Goal: Task Accomplishment & Management: Manage account settings

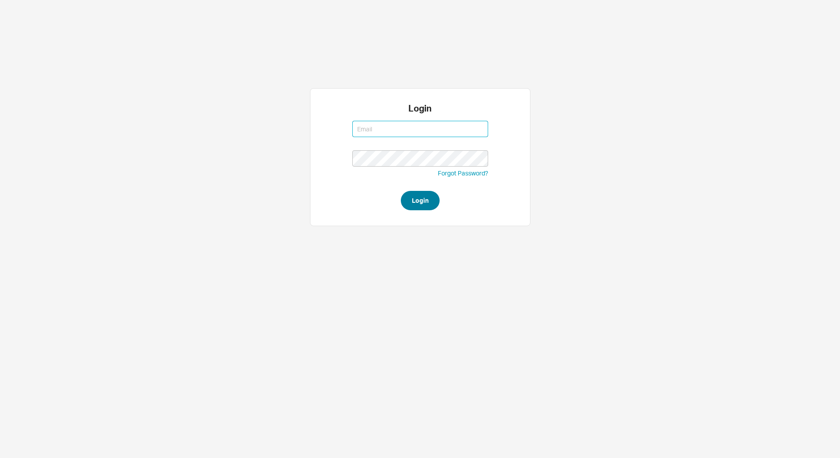
type input "saram@qualitybath.com"
click at [422, 195] on button "Login" at bounding box center [420, 200] width 39 height 19
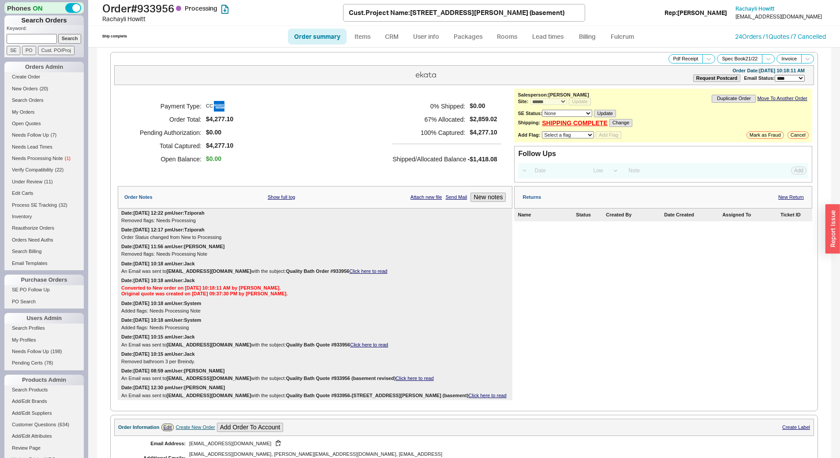
select select "*"
select select "LOW"
select select "3"
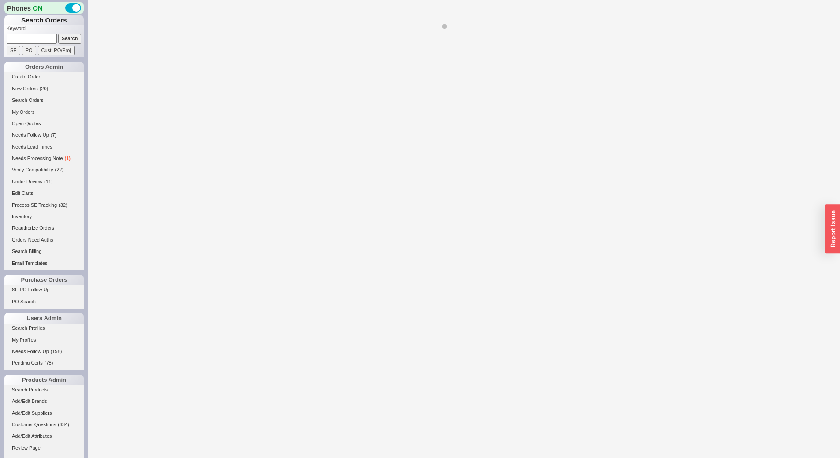
select select "*"
select select "LOW"
select select "3"
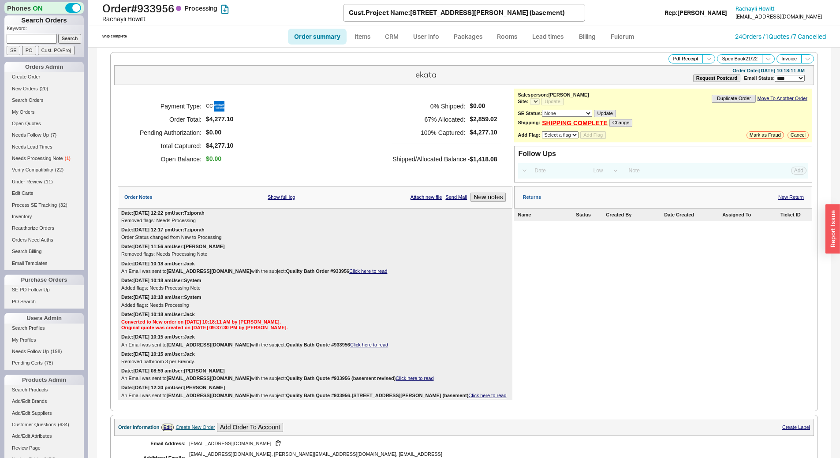
select select "*"
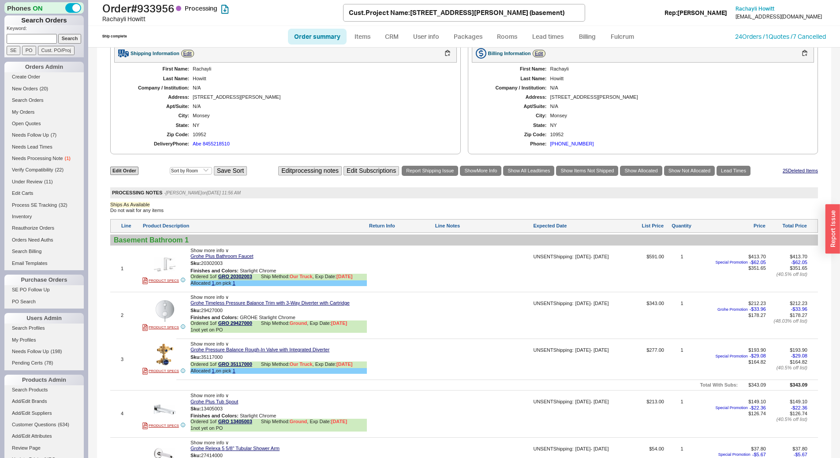
scroll to position [485, 0]
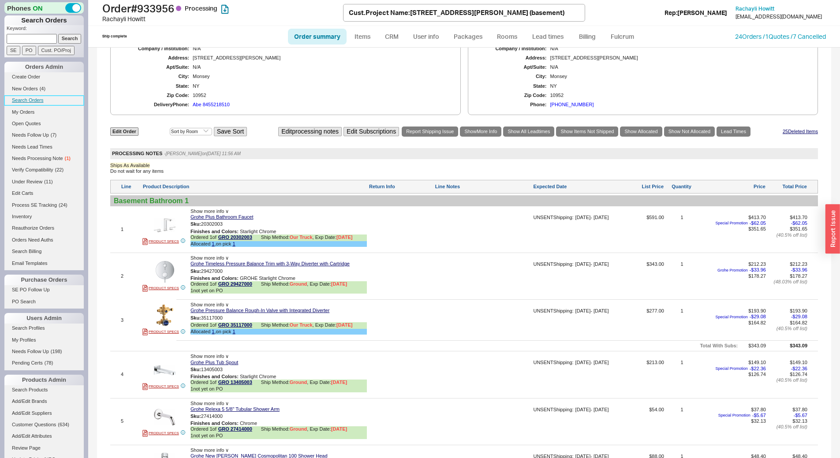
click at [40, 96] on link "Search Orders" at bounding box center [43, 100] width 79 height 9
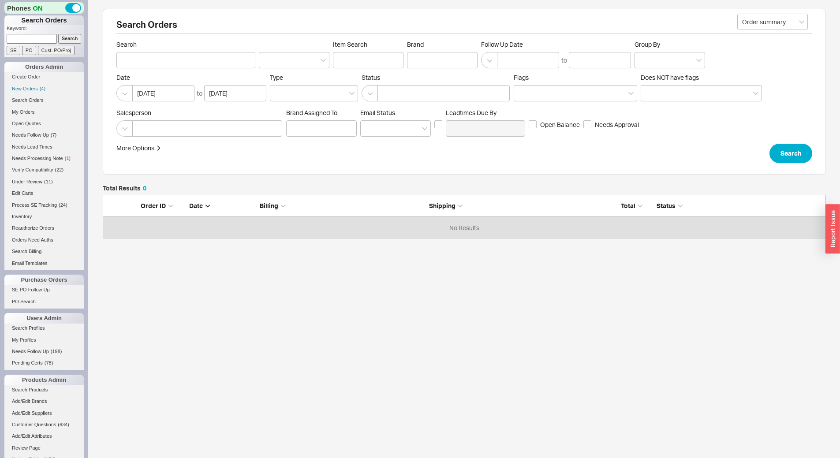
scroll to position [37, 717]
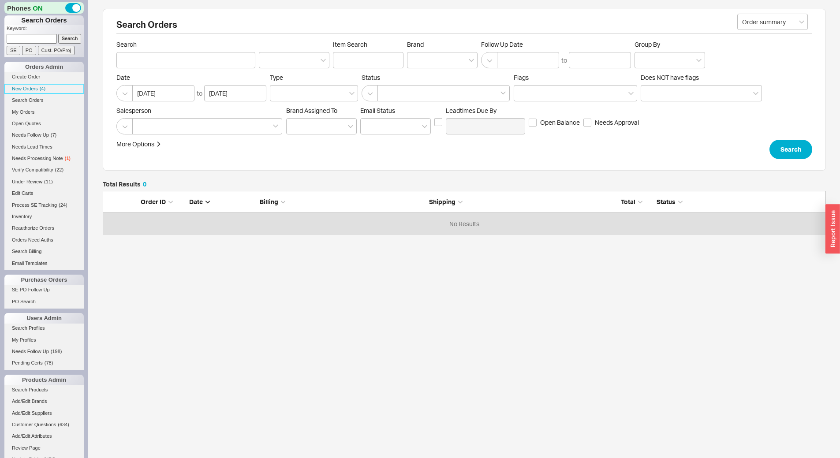
click at [37, 86] on link "New Orders ( 4 )" at bounding box center [43, 88] width 79 height 9
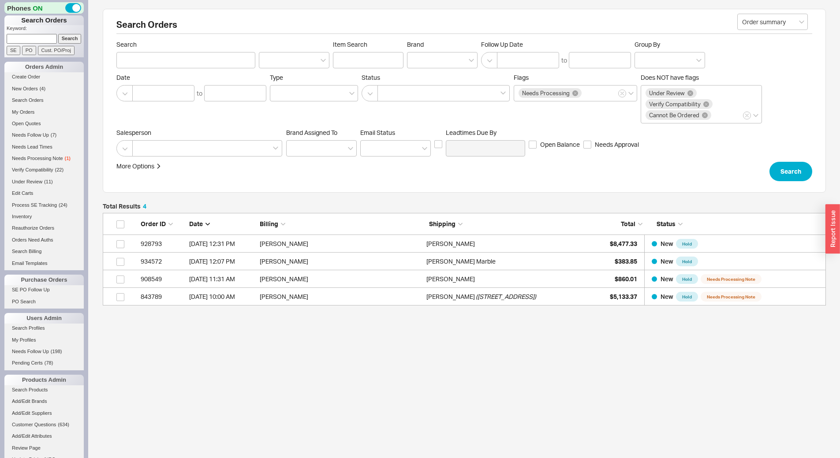
scroll to position [86, 717]
click at [39, 33] on p "Keyword:" at bounding box center [45, 29] width 77 height 9
click at [39, 35] on input at bounding box center [32, 38] width 50 height 9
type input "916586"
click at [58, 34] on input "Search" at bounding box center [69, 38] width 23 height 9
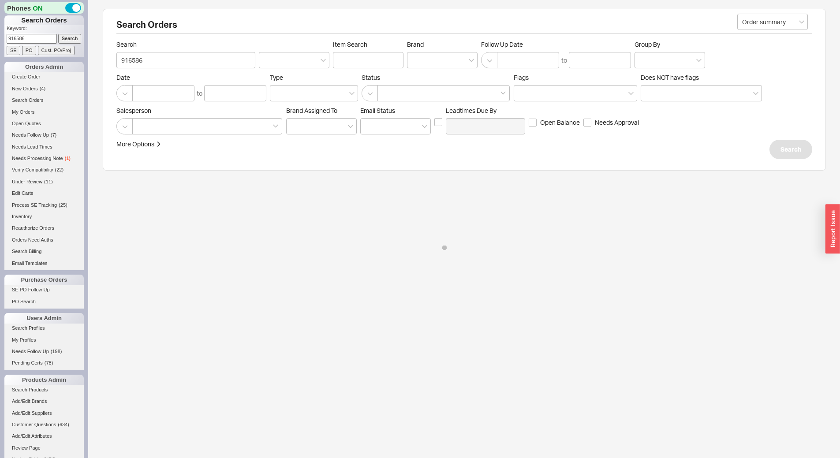
type input "916586"
select select "*"
select select "LOW"
select select "3"
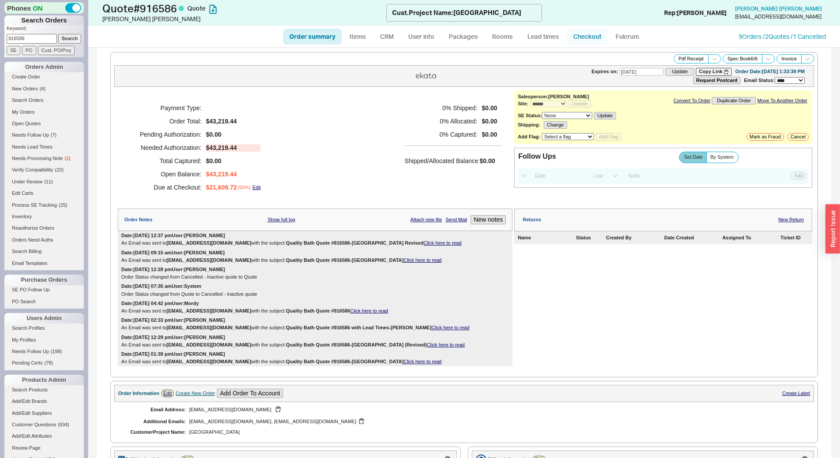
click at [580, 34] on link "Checkout" at bounding box center [587, 37] width 41 height 16
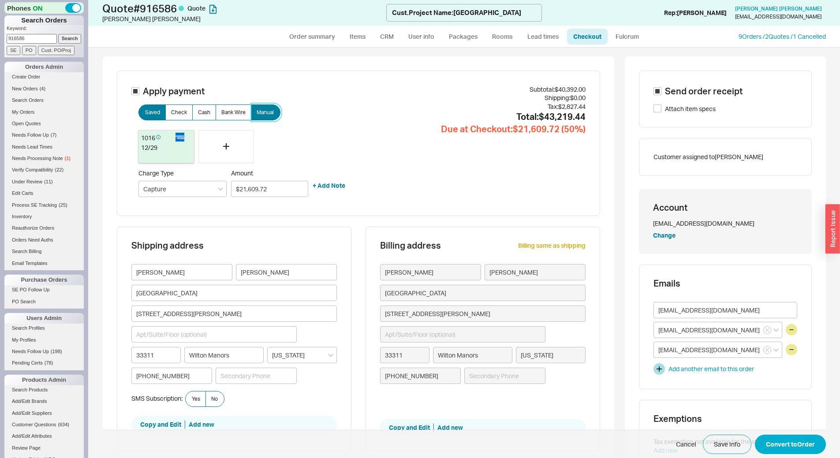
click at [263, 111] on span "Manual" at bounding box center [265, 112] width 17 height 7
click at [0, 0] on input "Manual" at bounding box center [0, 0] width 0 height 0
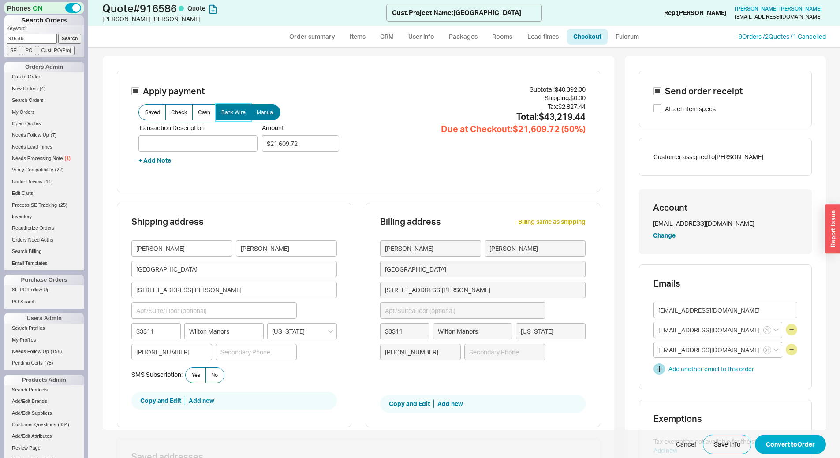
click at [221, 108] on label "Bank Wire" at bounding box center [234, 113] width 36 height 16
click at [0, 0] on input "Bank Wire" at bounding box center [0, 0] width 0 height 0
click at [203, 139] on input "Transaction Description" at bounding box center [198, 143] width 119 height 16
type input "wire transfer"
click at [218, 373] on label "No" at bounding box center [215, 375] width 19 height 16
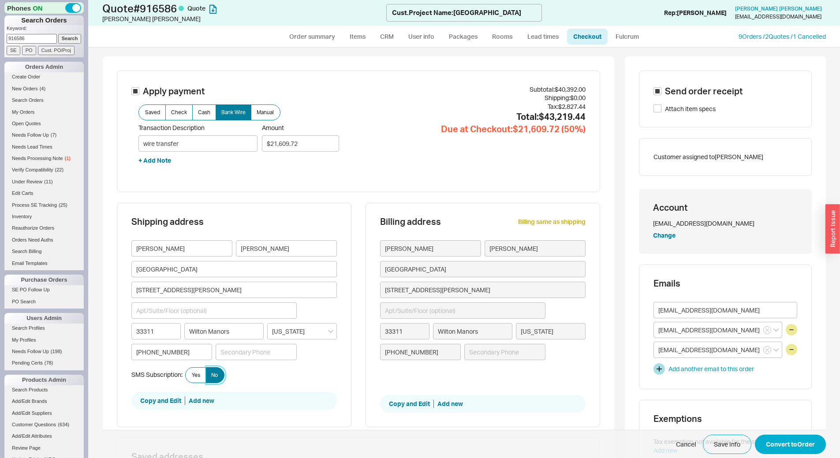
click at [0, 0] on input "No" at bounding box center [0, 0] width 0 height 0
click at [764, 443] on button "Convert to Order" at bounding box center [790, 444] width 71 height 19
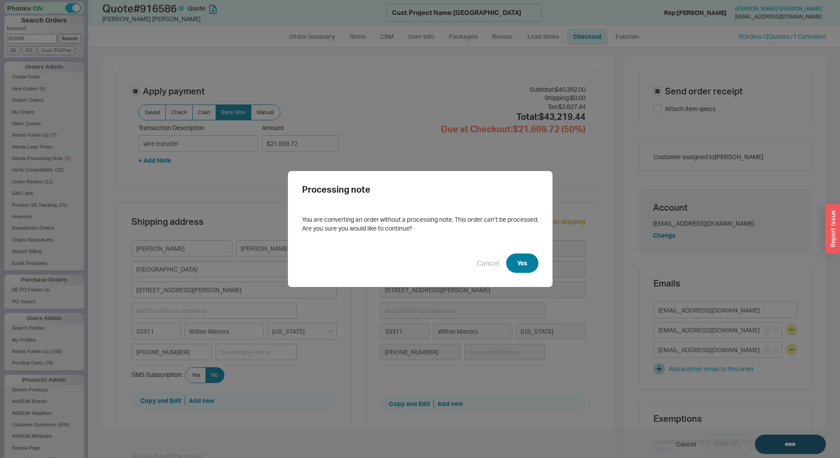
click at [520, 262] on button "Yes" at bounding box center [522, 263] width 32 height 19
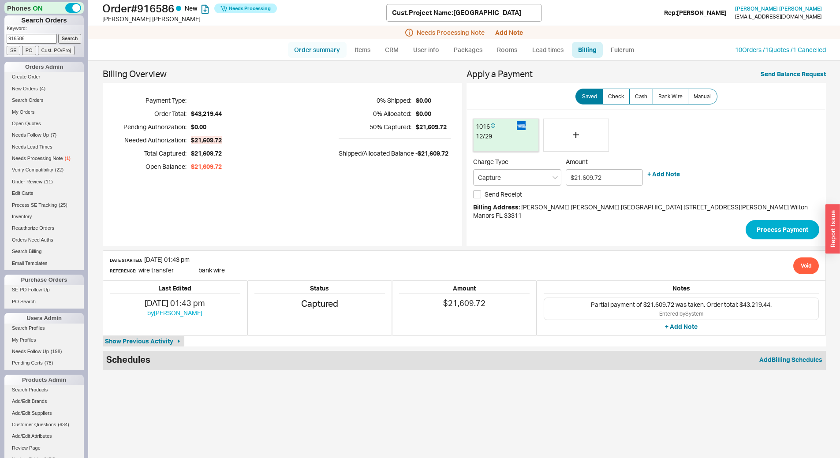
click at [336, 55] on link "Order summary" at bounding box center [317, 50] width 59 height 16
select select "*"
select select "LOW"
select select "3"
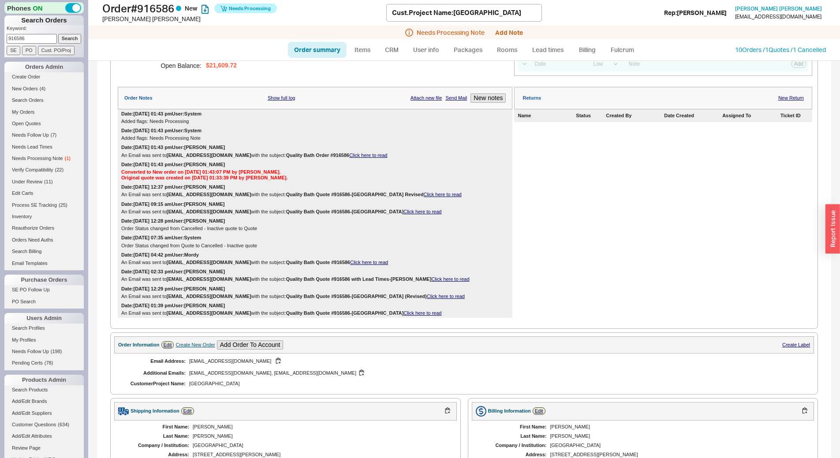
scroll to position [176, 0]
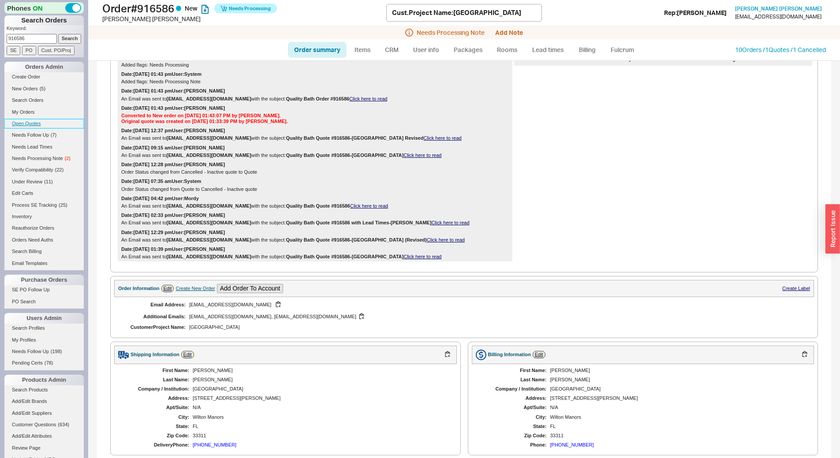
click at [39, 124] on link "Open Quotes" at bounding box center [43, 123] width 79 height 9
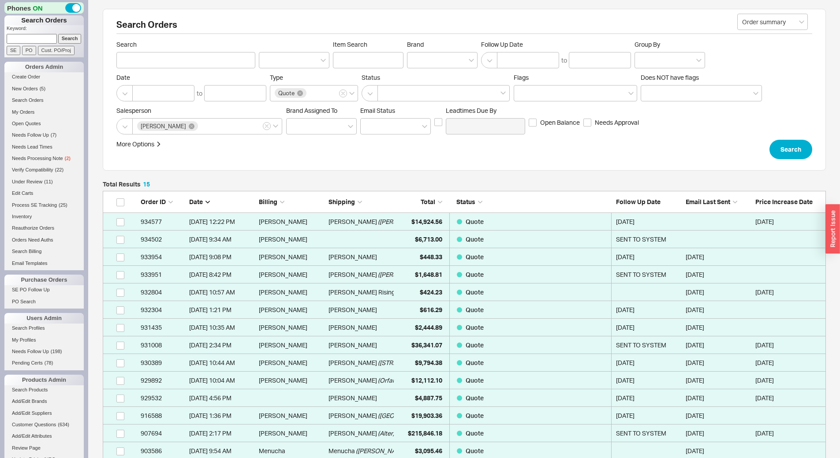
scroll to position [280, 717]
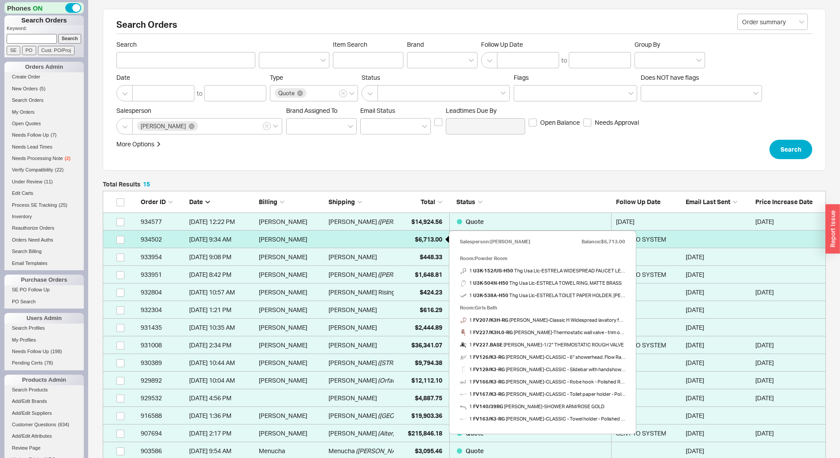
click at [412, 238] on div "$6,713.00" at bounding box center [420, 240] width 44 height 18
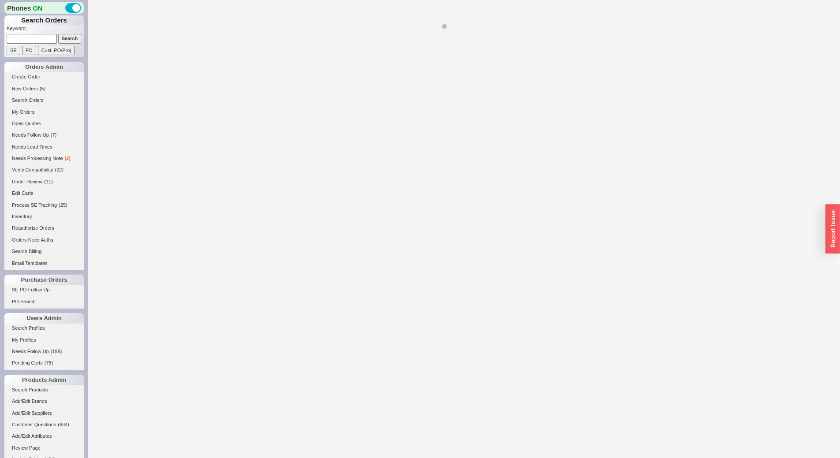
select select "*"
select select "3"
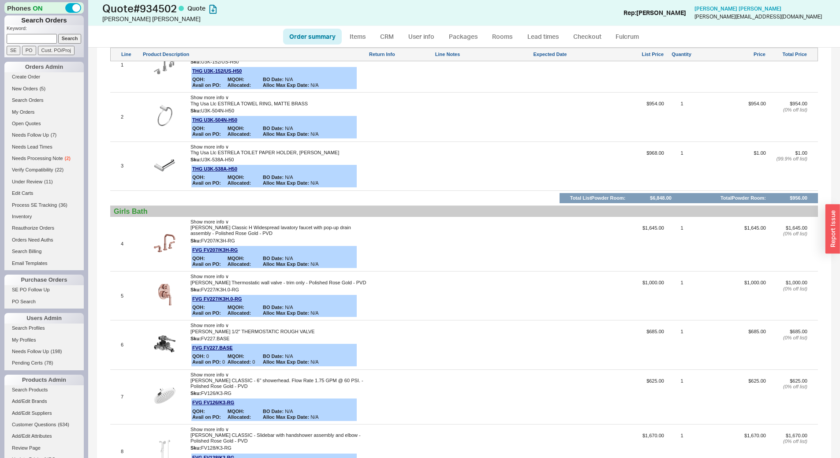
scroll to position [441, 0]
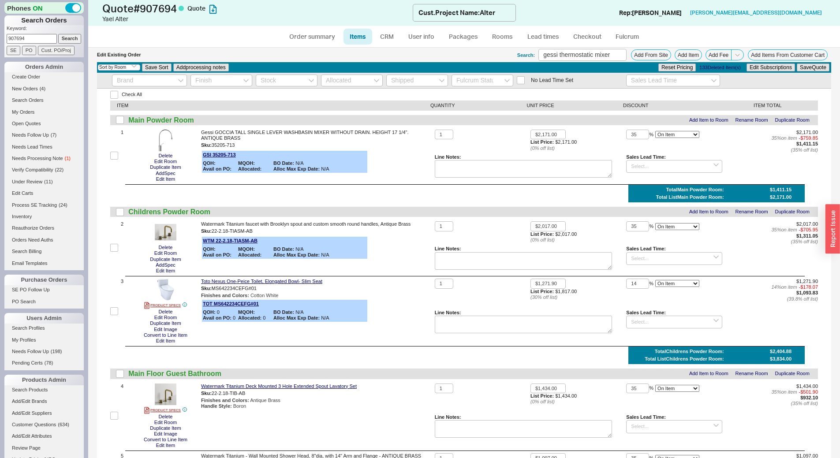
select select "3"
select select "ON_CHECKOUT_AGGREGATED"
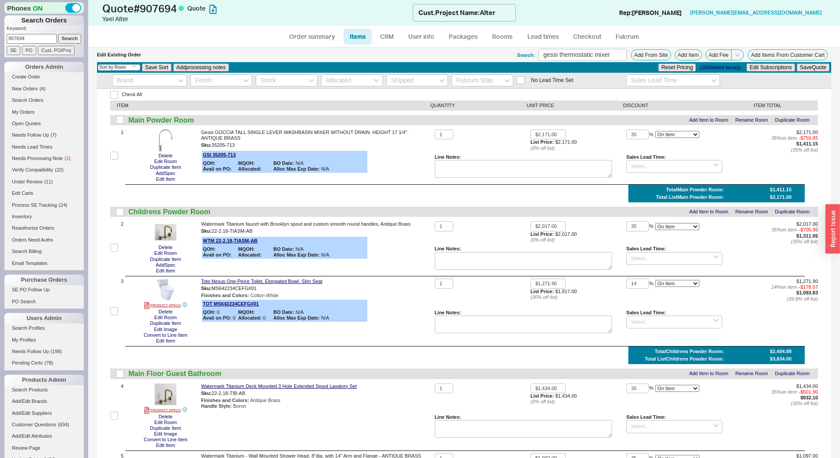
select select "ON_CHECKOUT_AGGREGATED"
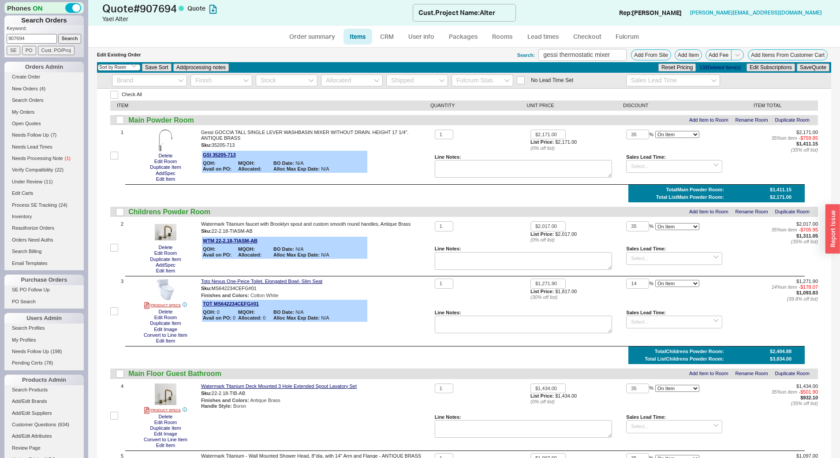
select select "ON_CHECKOUT_AGGREGATED"
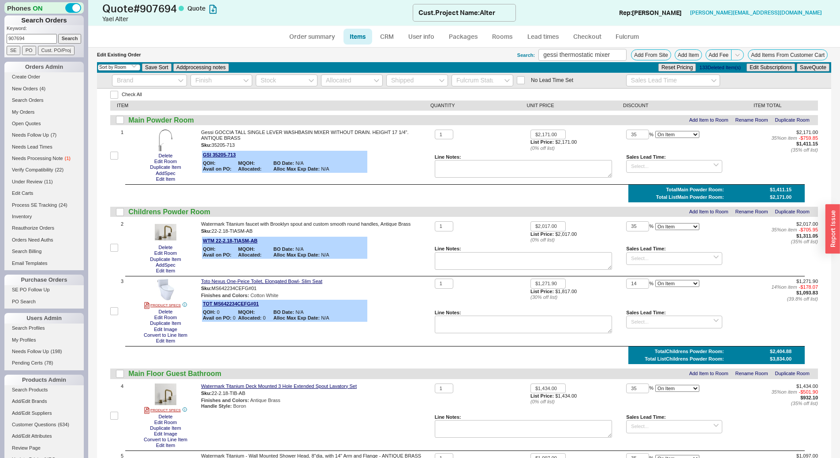
select select "ON_CHECKOUT_AGGREGATED"
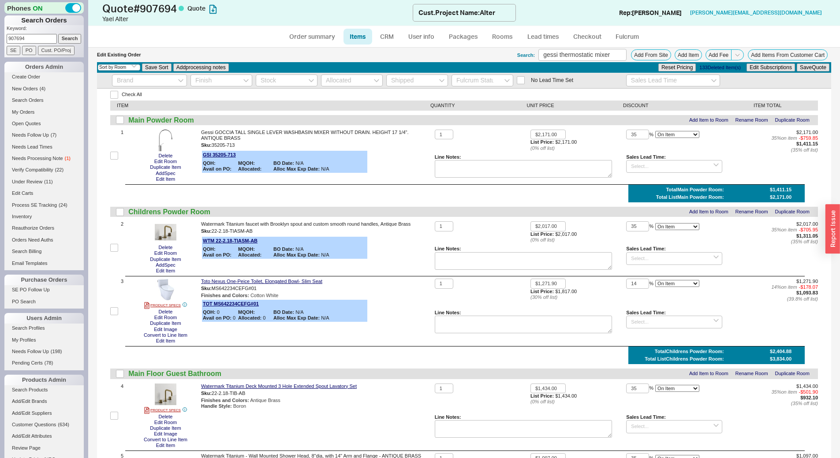
select select "ON_CHECKOUT_AGGREGATED"
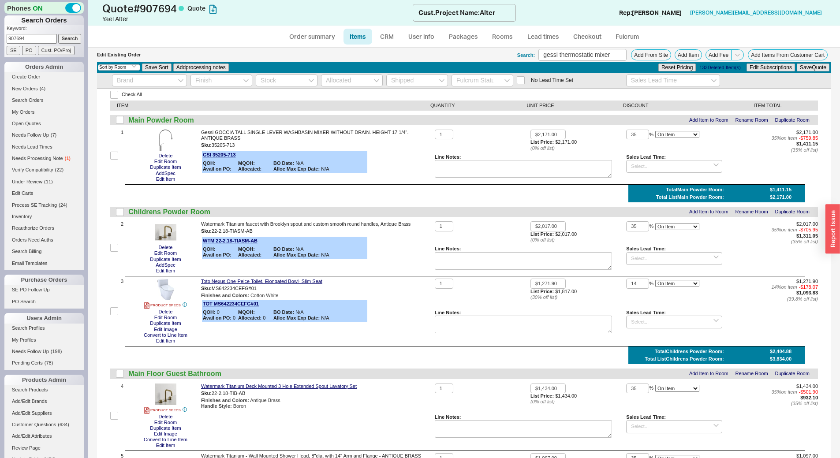
select select "ON_CHECKOUT_AGGREGATED"
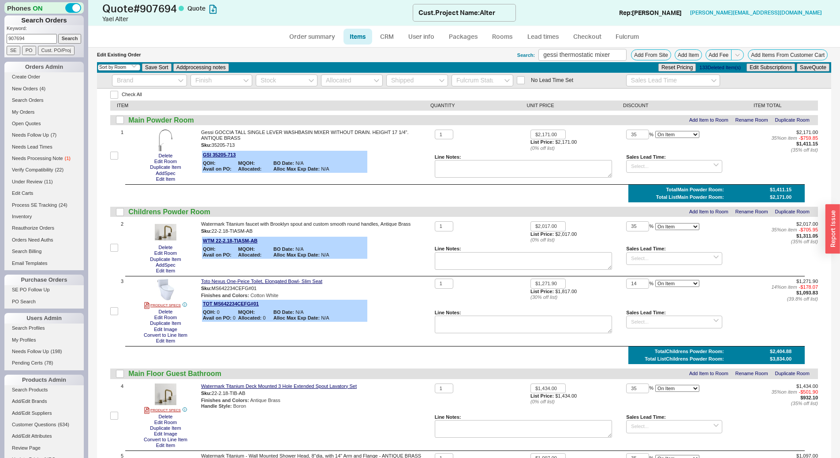
select select "ON_CHECKOUT_AGGREGATED"
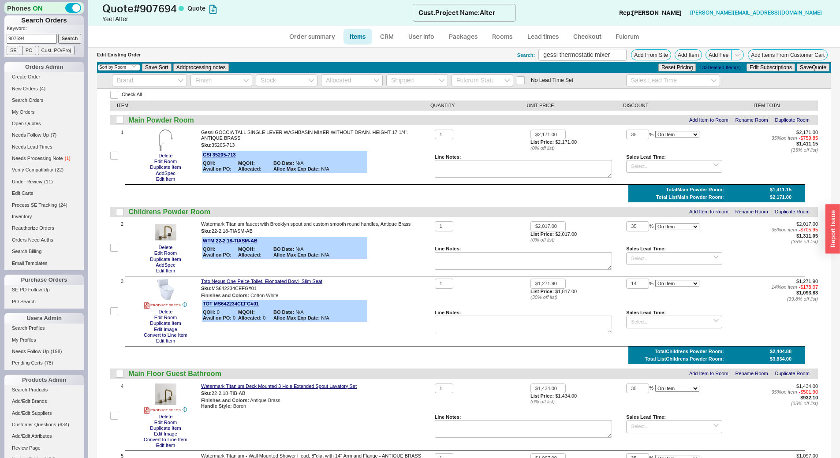
select select "ON_CHECKOUT_AGGREGATED"
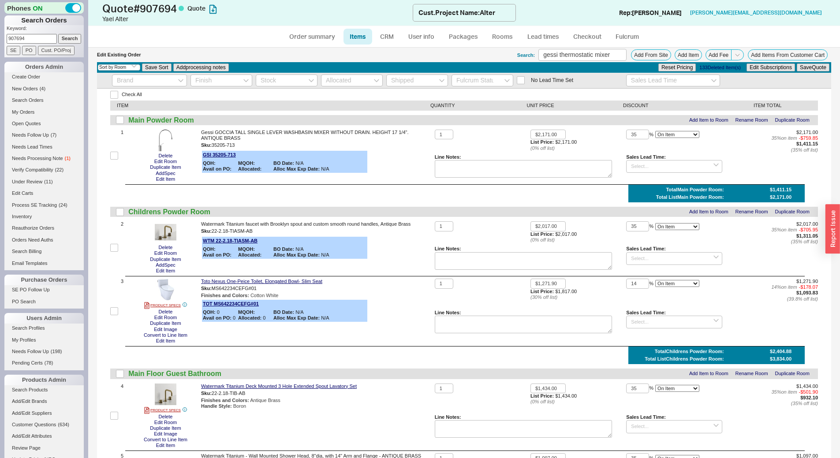
select select "ON_CHECKOUT_AGGREGATED"
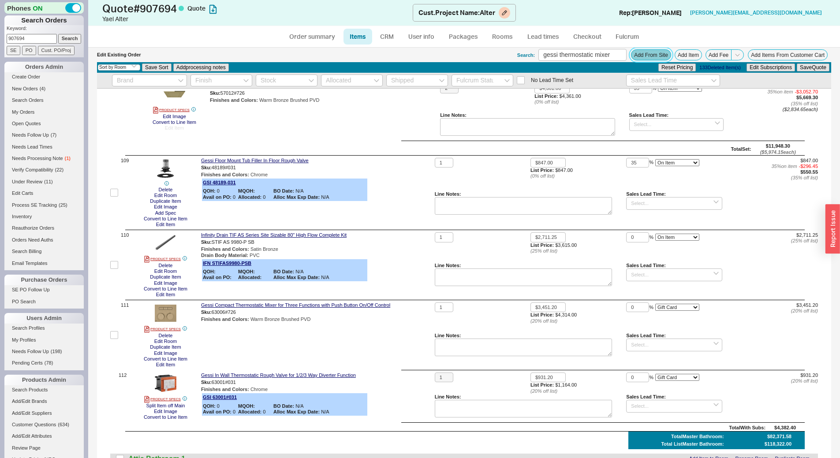
scroll to position [7829, 0]
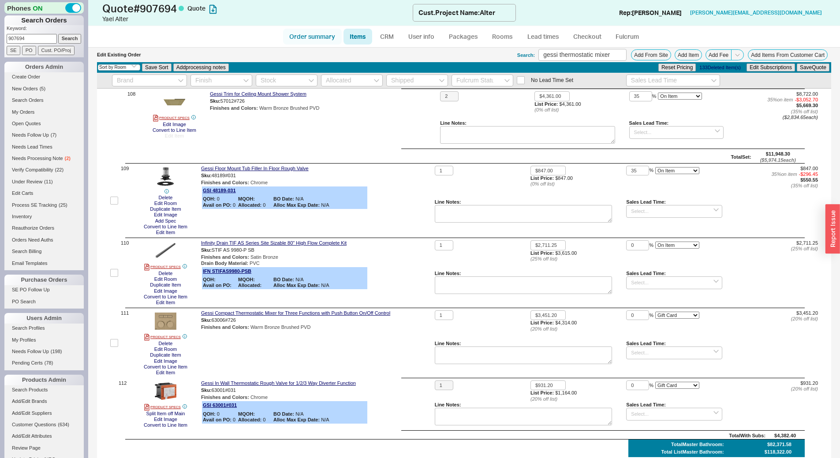
click at [307, 39] on link "Order summary" at bounding box center [312, 37] width 59 height 16
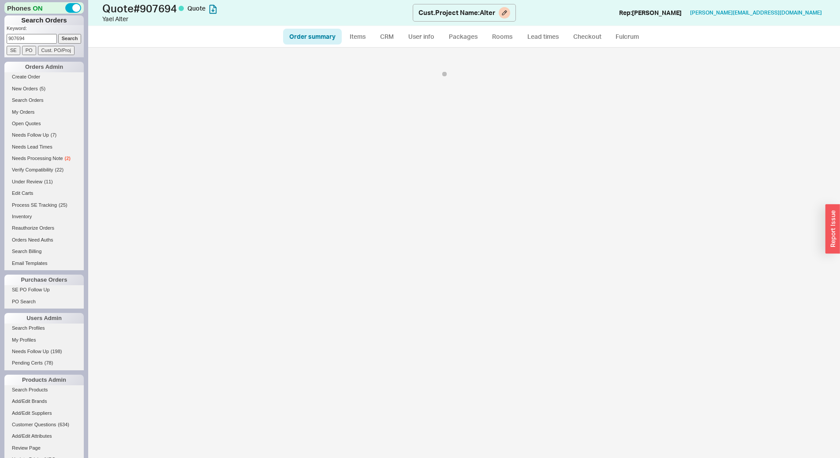
select select "*"
select select "3"
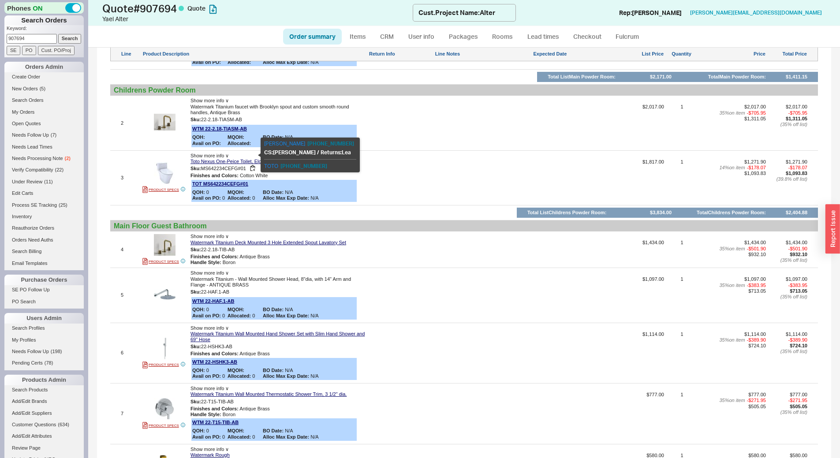
scroll to position [618, 0]
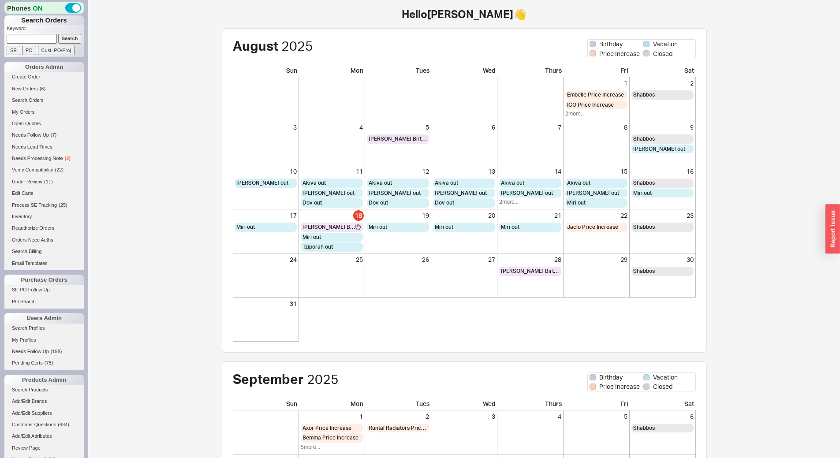
click at [30, 39] on input at bounding box center [32, 38] width 50 height 9
type input "[PERSON_NAME]"
click at [15, 47] on input "SE" at bounding box center [14, 50] width 14 height 9
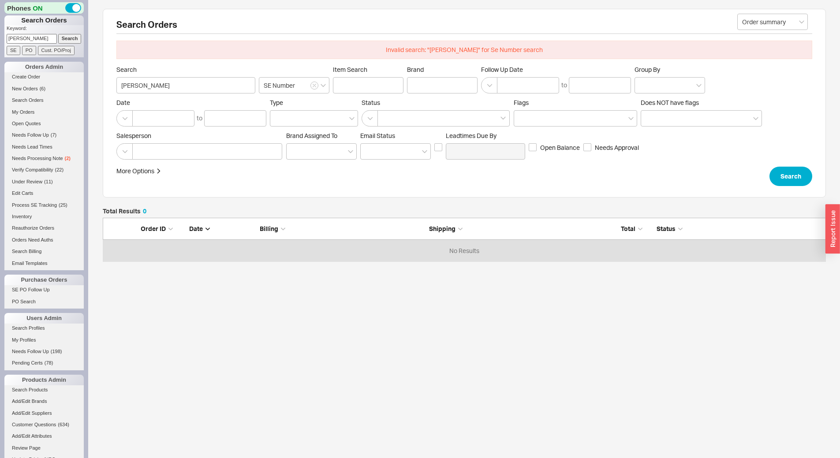
scroll to position [37, 717]
click at [66, 40] on input "Search" at bounding box center [69, 38] width 23 height 9
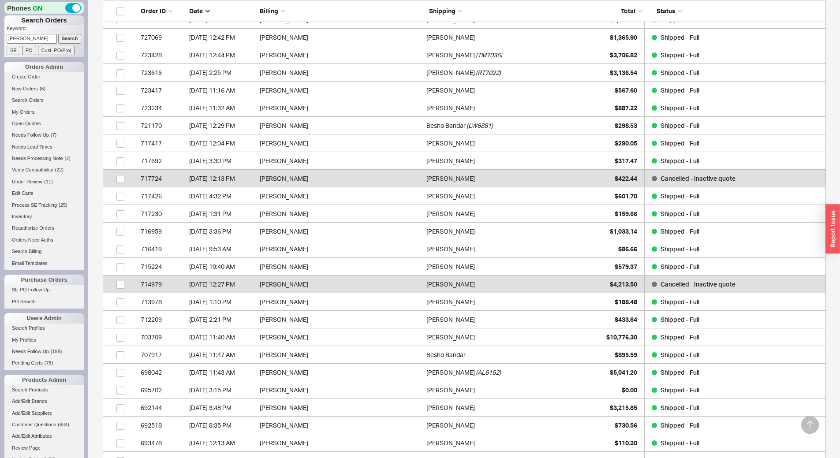
scroll to position [573, 0]
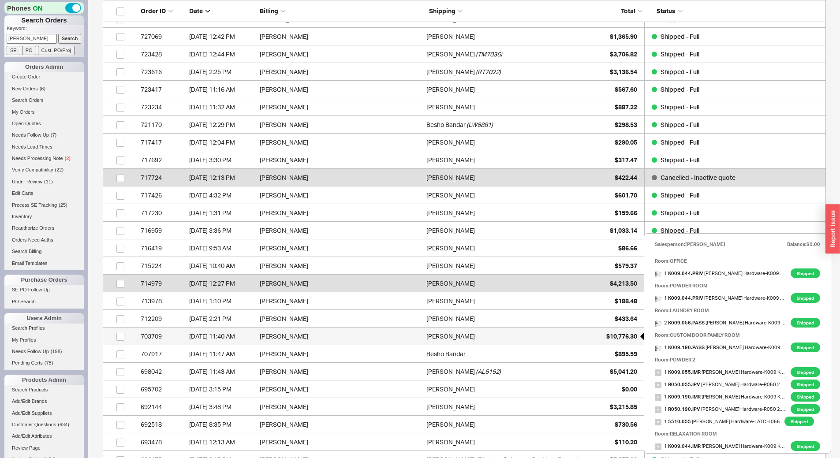
click at [616, 339] on span "$10,776.30" at bounding box center [621, 336] width 31 height 7
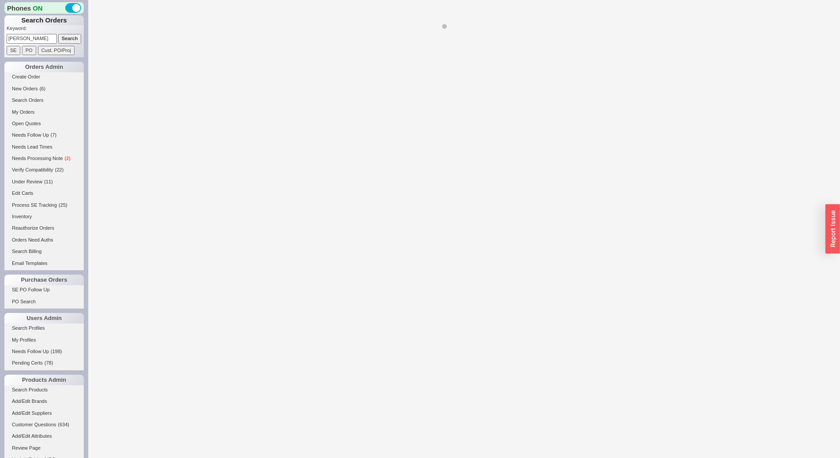
select select "LOW"
select select "3"
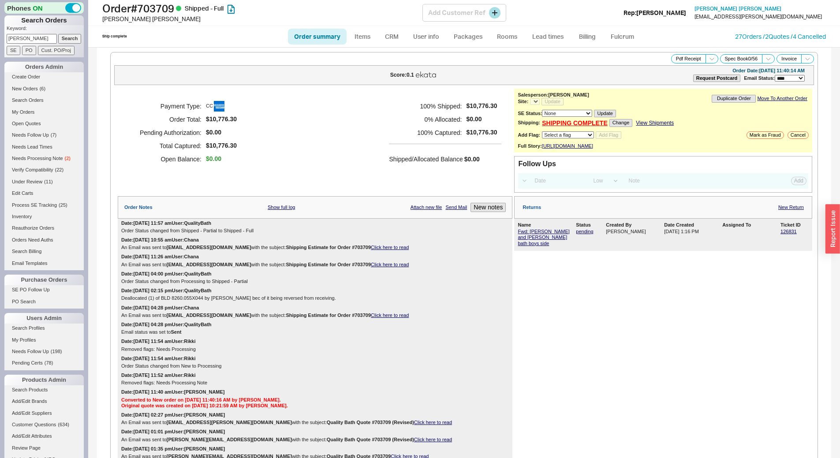
select select "*"
click at [744, 38] on link "27 Orders / 2 Quotes / 4 Cancelled" at bounding box center [780, 36] width 91 height 7
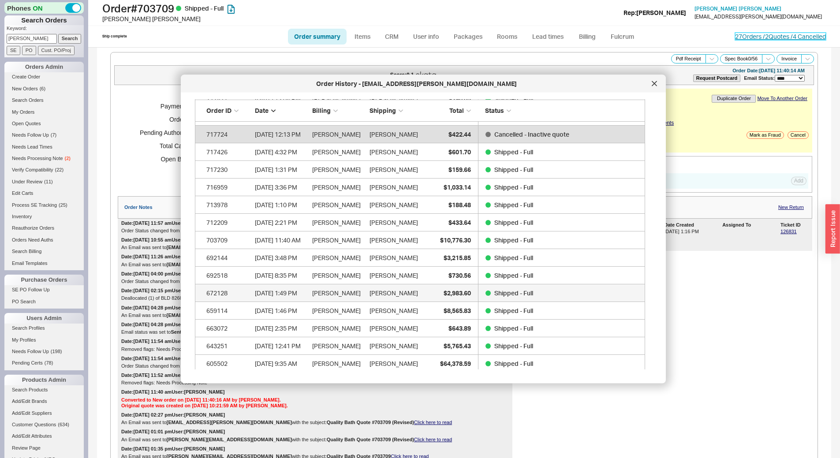
scroll to position [332, 0]
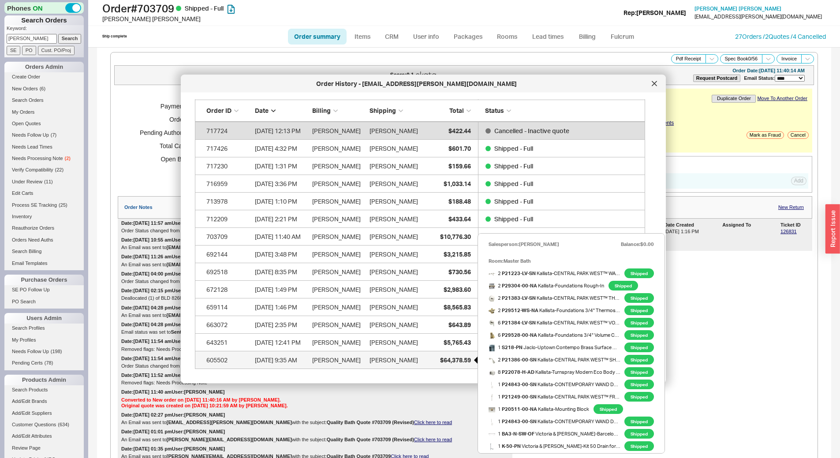
click at [456, 363] on span "$64,378.59" at bounding box center [455, 359] width 31 height 7
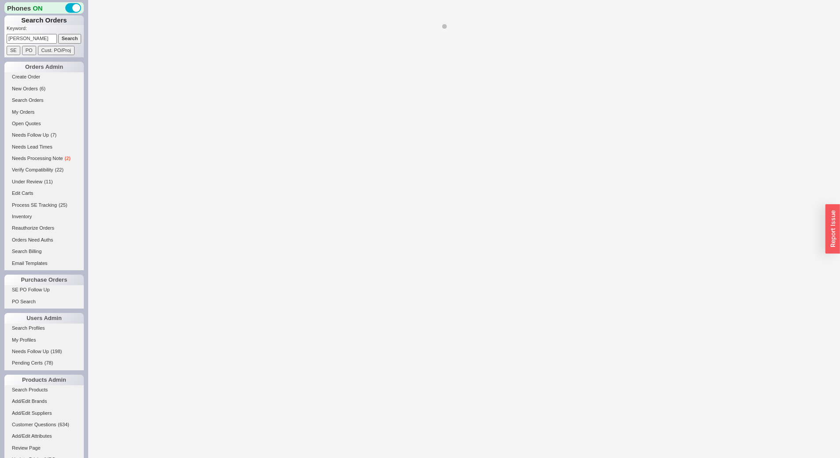
select select "**"
select select "*"
select select "LOW"
select select "3"
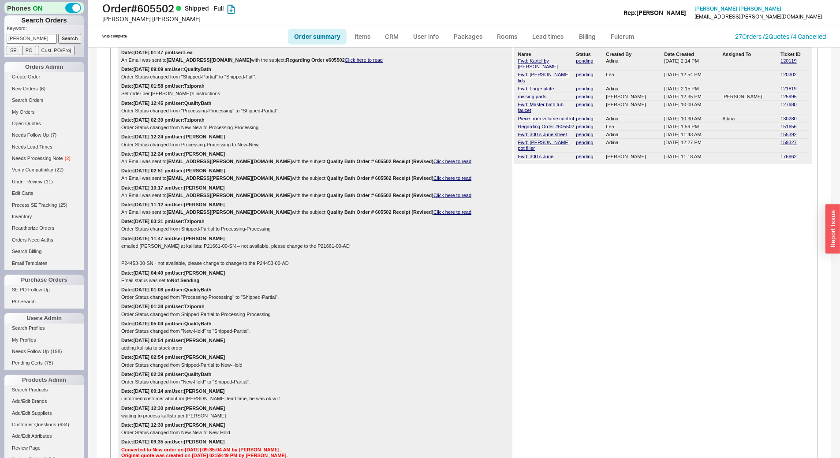
scroll to position [139, 0]
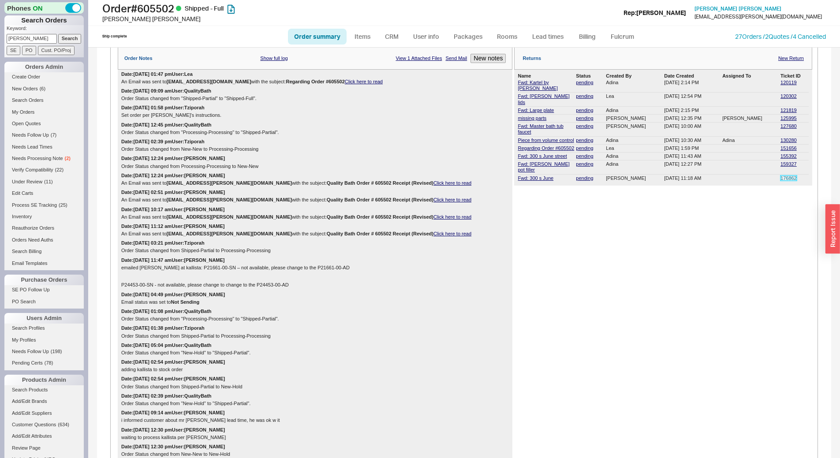
click at [781, 176] on link "176862" at bounding box center [789, 178] width 16 height 5
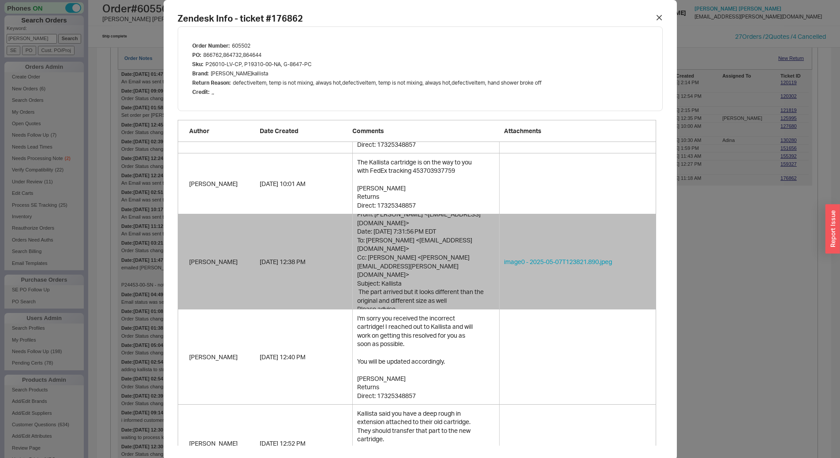
scroll to position [1037, 0]
click at [653, 14] on div at bounding box center [659, 18] width 14 height 14
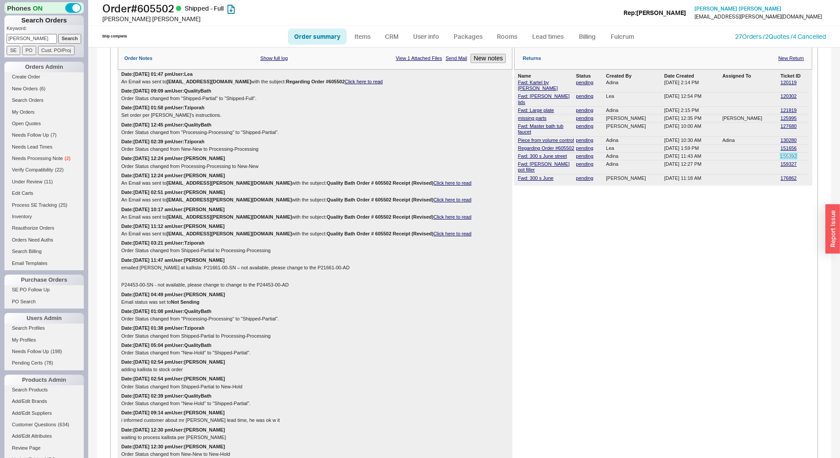
click at [782, 155] on link "155392" at bounding box center [789, 155] width 16 height 5
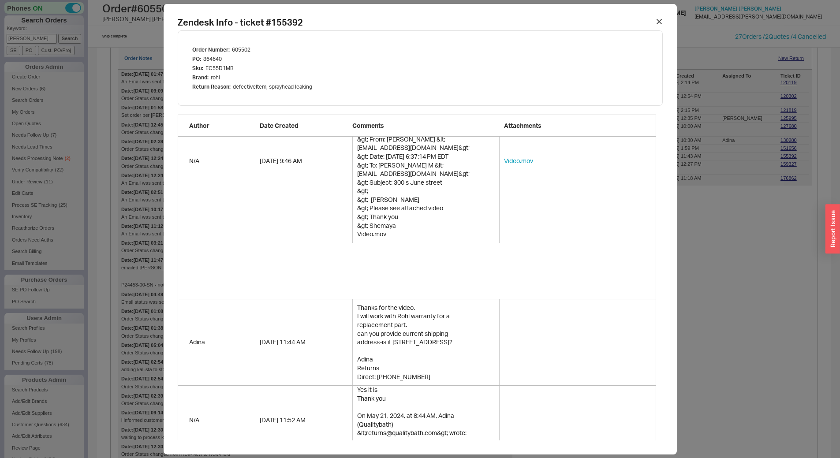
scroll to position [132, 0]
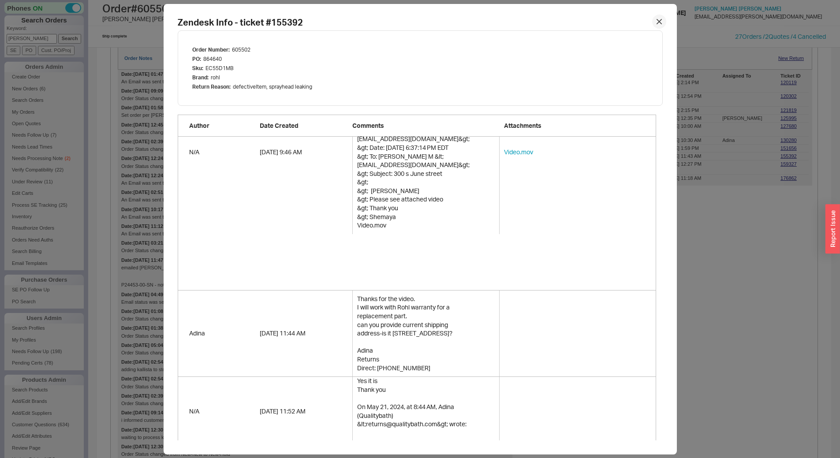
click at [657, 22] on icon at bounding box center [659, 21] width 5 height 5
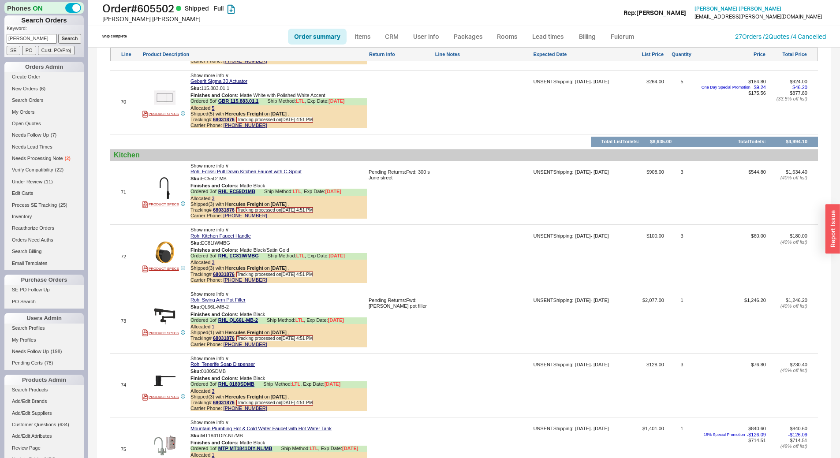
scroll to position [5449, 0]
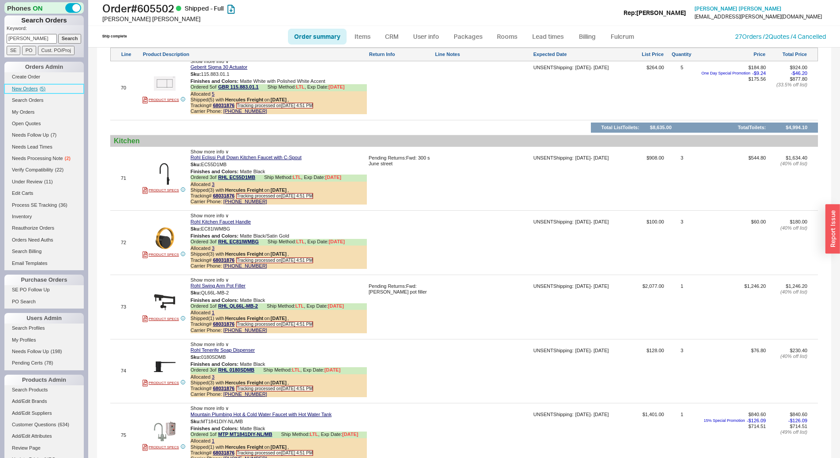
click at [26, 90] on span "New Orders" at bounding box center [25, 88] width 26 height 5
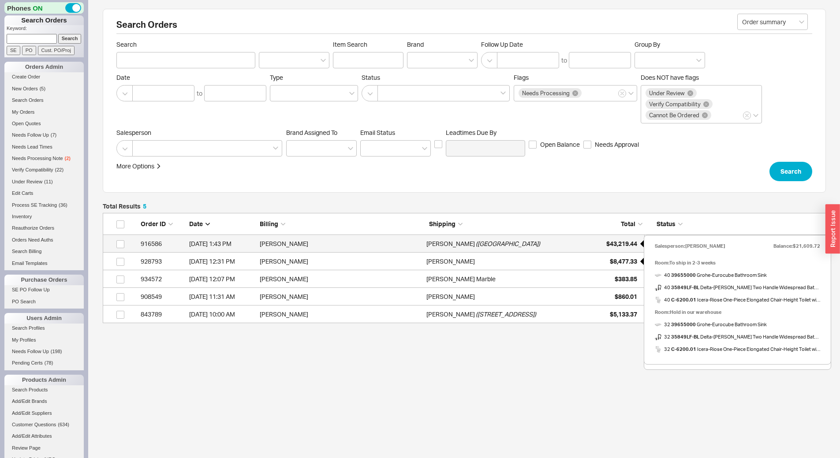
click at [624, 245] on span "$43,219.44" at bounding box center [621, 243] width 31 height 7
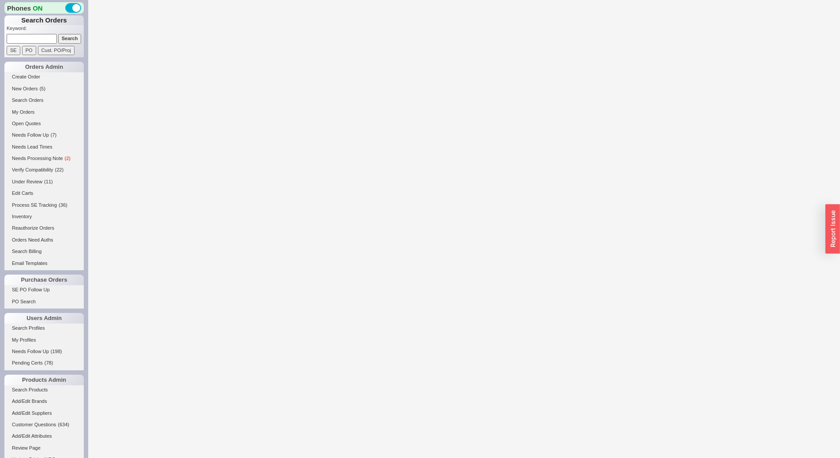
select select "*"
select select "LOW"
select select "3"
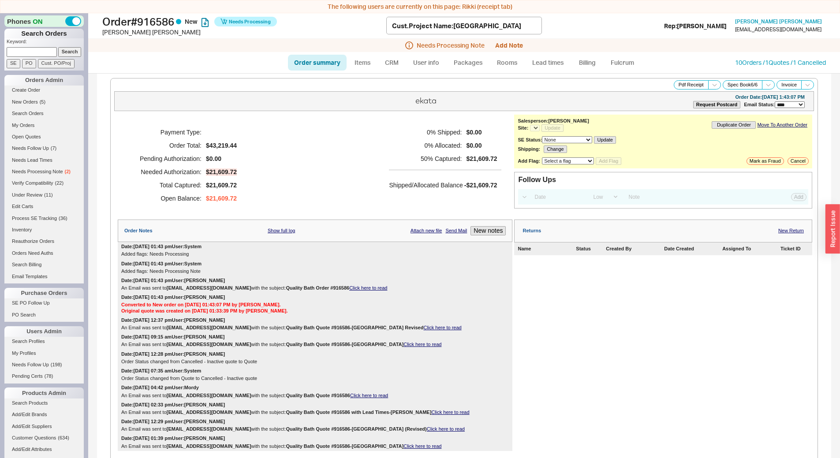
select select "*"
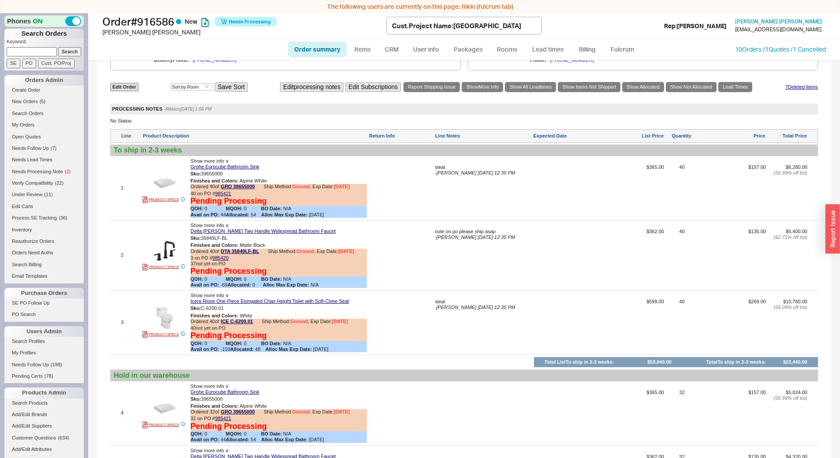
scroll to position [538, 0]
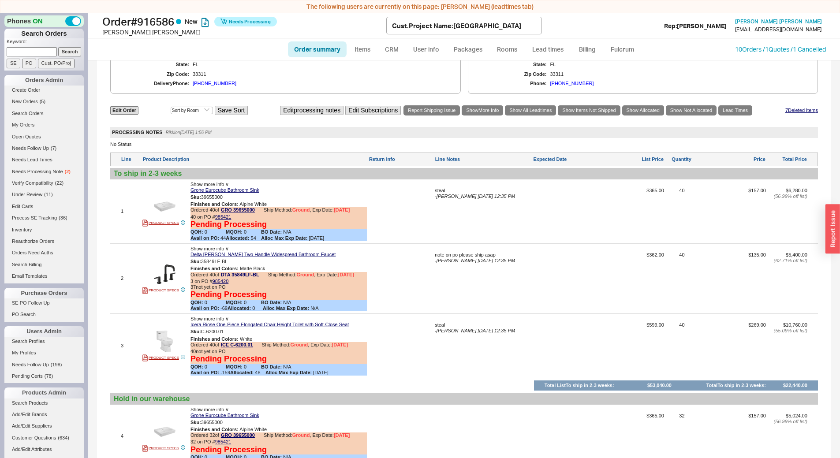
click at [19, 54] on input at bounding box center [32, 51] width 50 height 9
type input "blimag11@gmail.com"
click at [58, 47] on input "Search" at bounding box center [69, 51] width 23 height 9
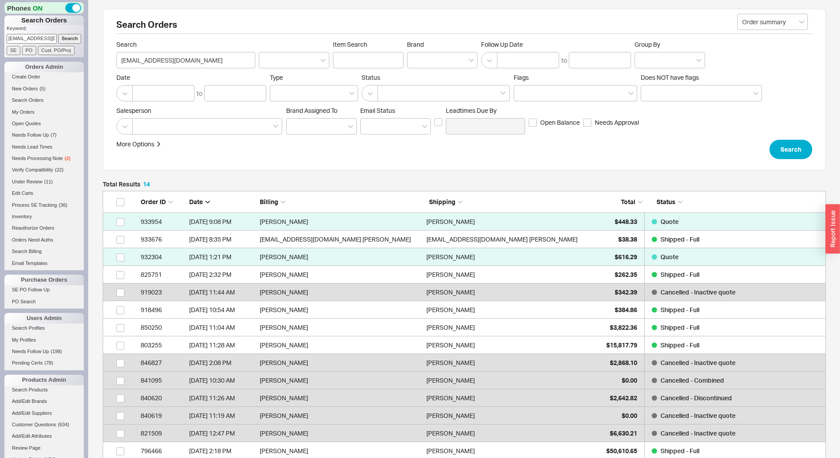
scroll to position [262, 717]
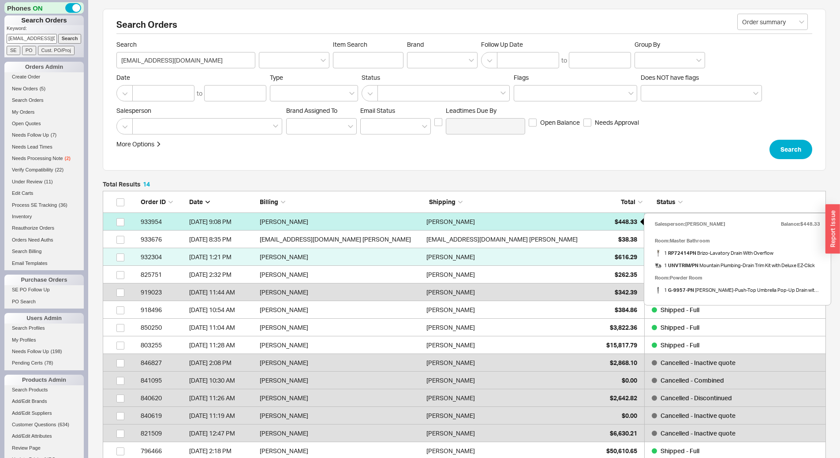
click at [609, 222] on div "$448.33" at bounding box center [615, 222] width 44 height 18
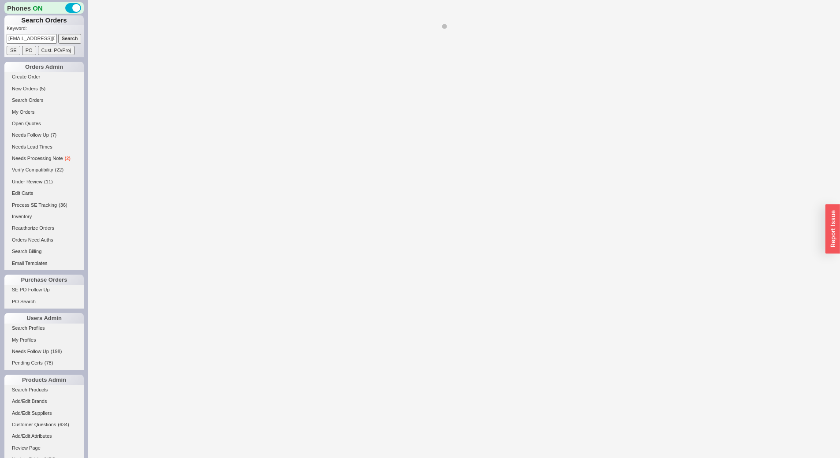
select select "*"
select select "LOW"
select select "3"
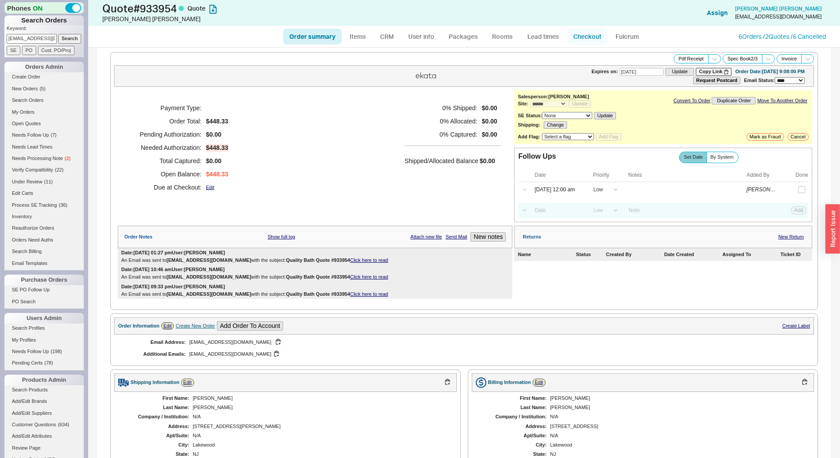
click at [586, 33] on link "Checkout" at bounding box center [587, 37] width 41 height 16
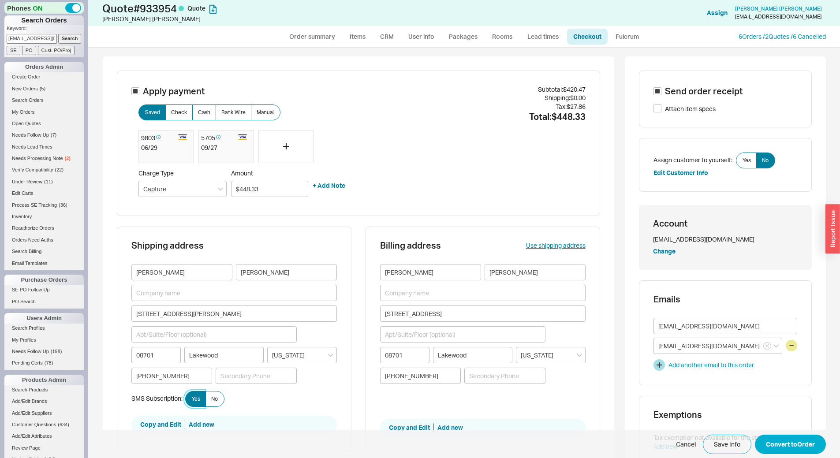
click at [187, 400] on label "Yes" at bounding box center [195, 399] width 21 height 16
click at [0, 0] on input "Yes" at bounding box center [0, 0] width 0 height 0
drag, startPoint x: 305, startPoint y: 37, endPoint x: 460, endPoint y: 43, distance: 155.4
click at [305, 36] on link "Order summary" at bounding box center [312, 37] width 59 height 16
select select "*"
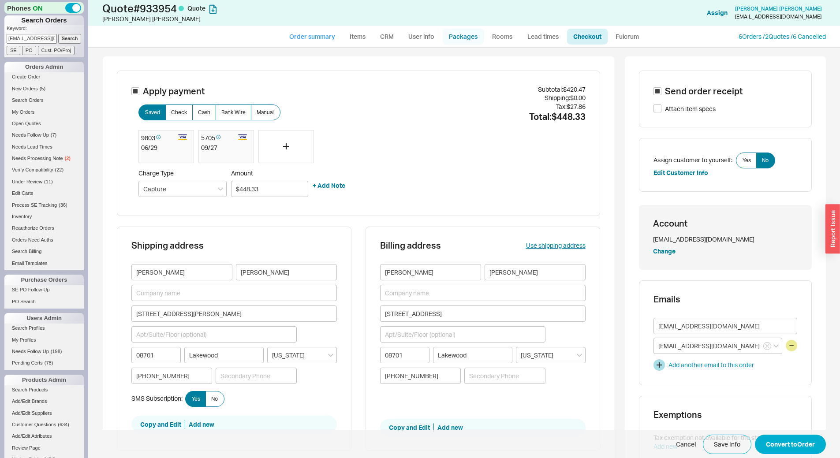
select select "*"
select select "LOW"
select select "3"
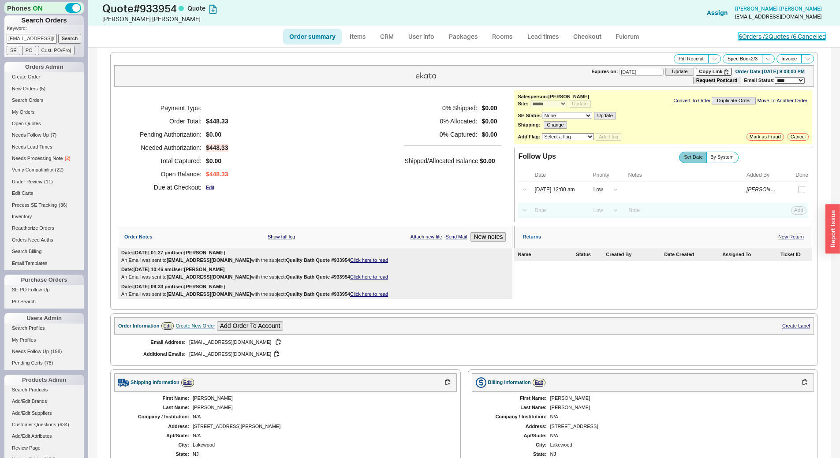
click at [764, 35] on link "6 Orders / 2 Quotes / 6 Cancelled" at bounding box center [782, 36] width 87 height 7
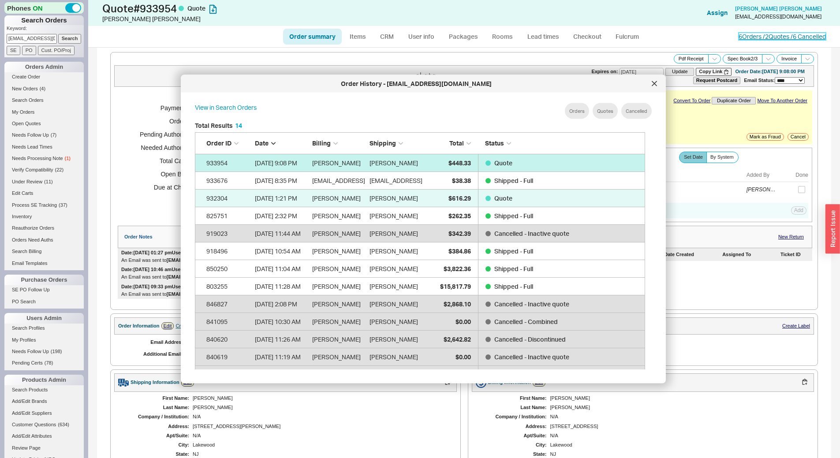
scroll to position [263, 458]
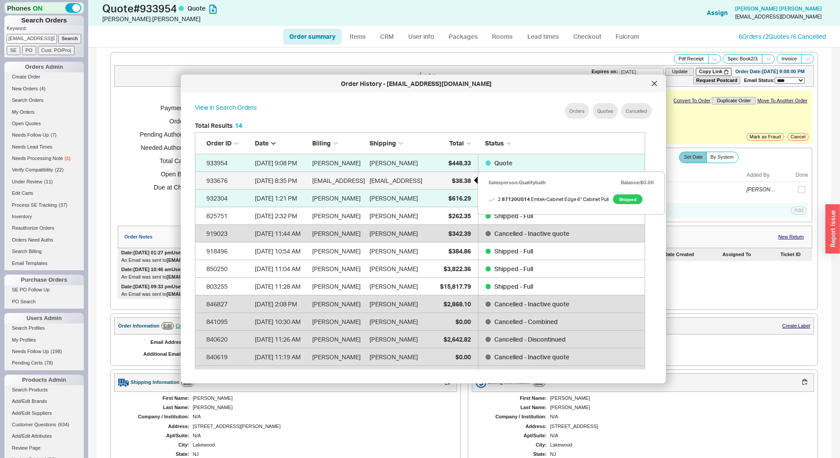
click at [433, 175] on div "$38.38" at bounding box center [449, 181] width 44 height 18
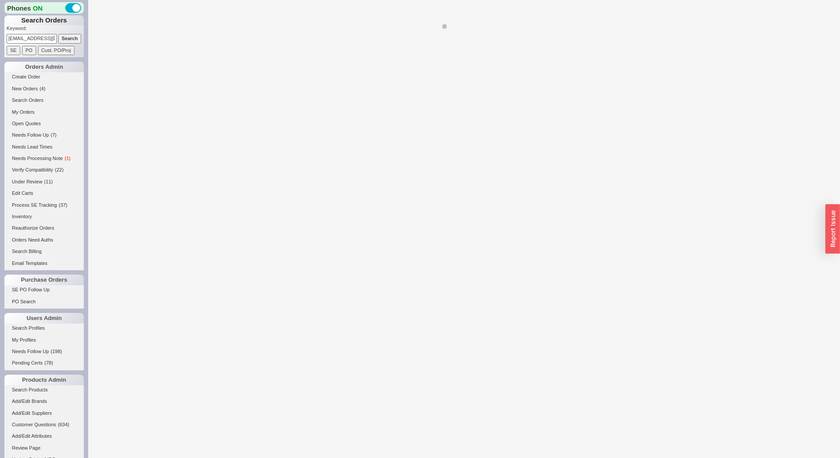
select select "*"
select select "LOW"
select select "3"
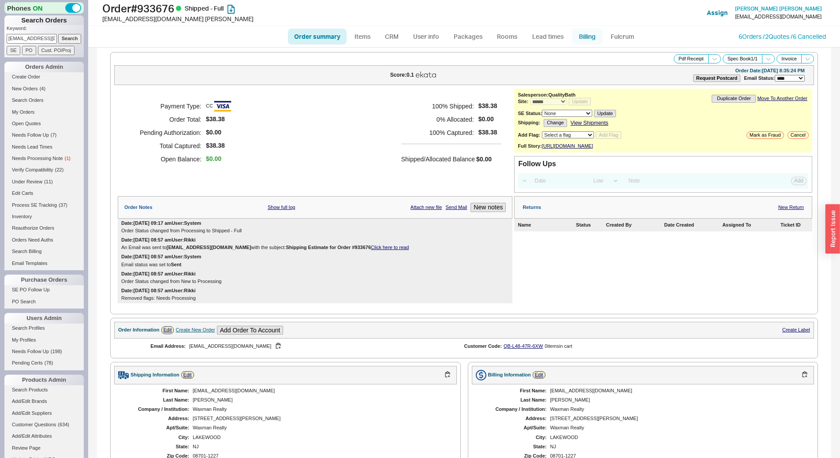
click at [588, 37] on link "Billing" at bounding box center [587, 37] width 31 height 16
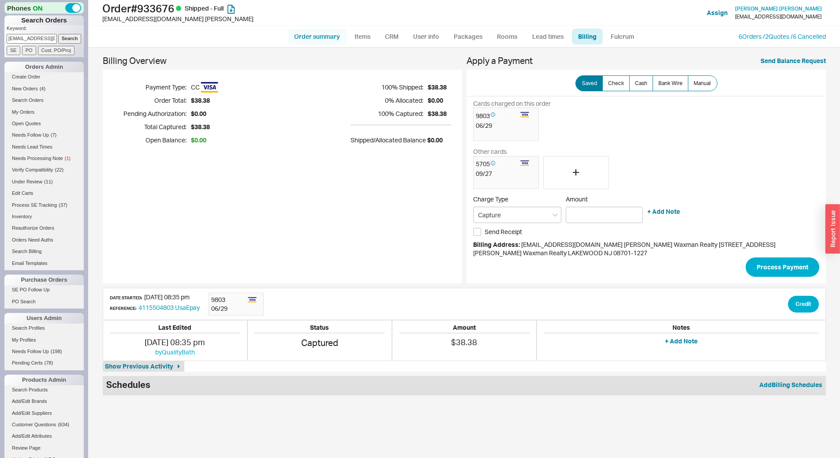
click at [329, 34] on link "Order summary" at bounding box center [317, 37] width 59 height 16
select select "*"
select select "LOW"
select select "3"
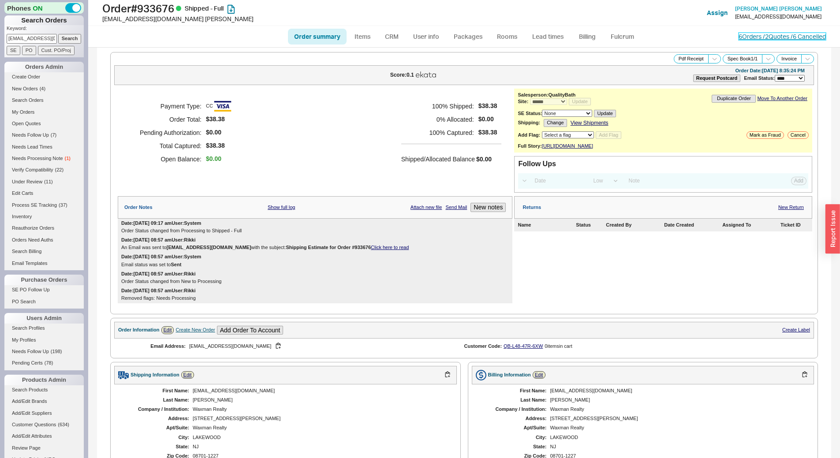
drag, startPoint x: 742, startPoint y: 39, endPoint x: 625, endPoint y: 74, distance: 122.4
click at [742, 38] on link "6 Orders / 2 Quotes / 6 Cancelled" at bounding box center [782, 36] width 87 height 7
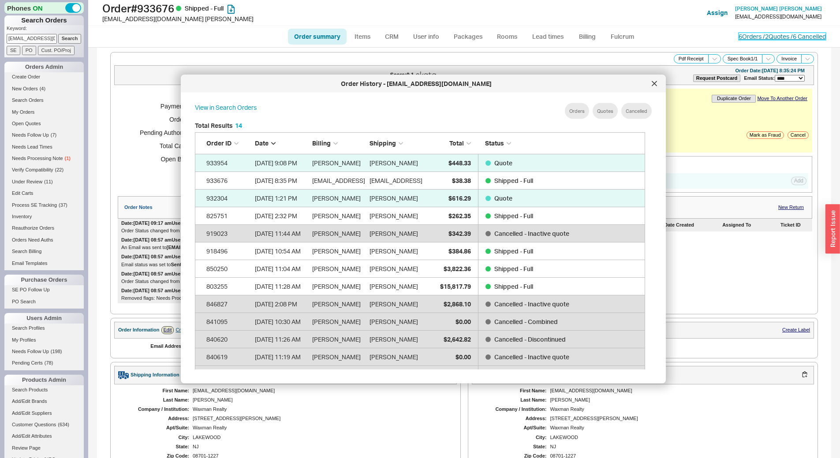
scroll to position [263, 458]
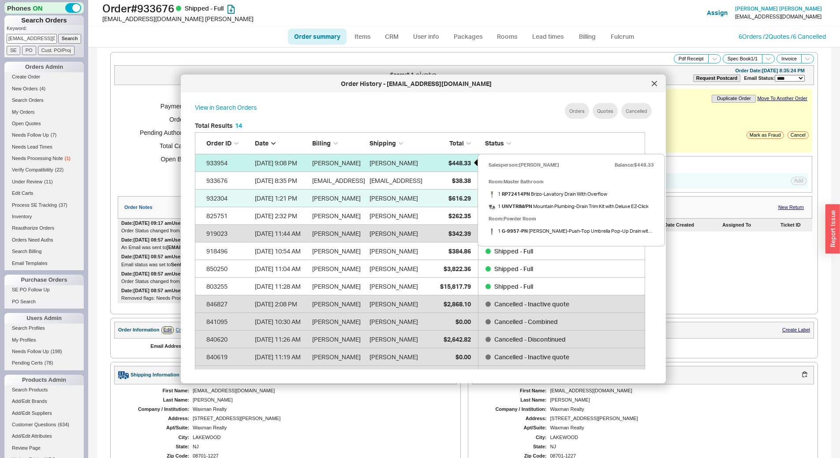
click at [431, 164] on div "$448.33" at bounding box center [449, 163] width 44 height 18
select select "*"
select select "LOW"
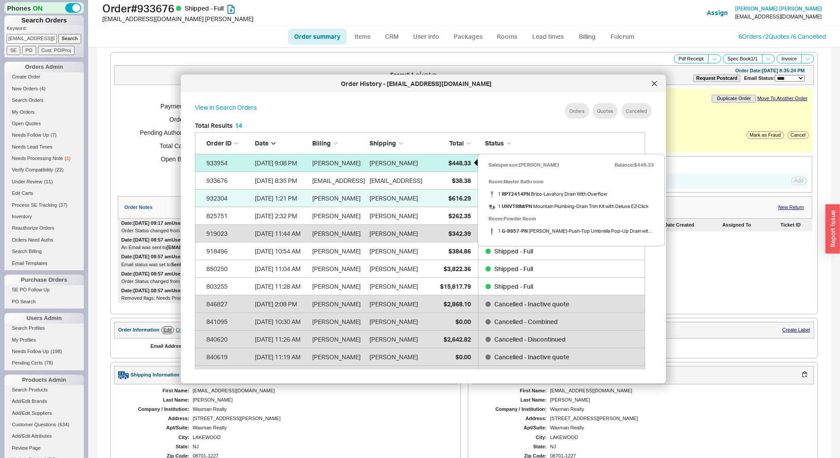
select select "3"
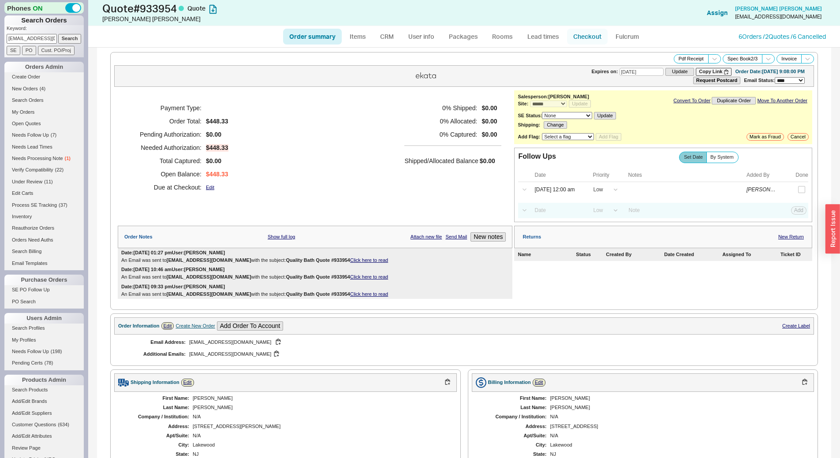
click at [587, 31] on link "Checkout" at bounding box center [587, 37] width 41 height 16
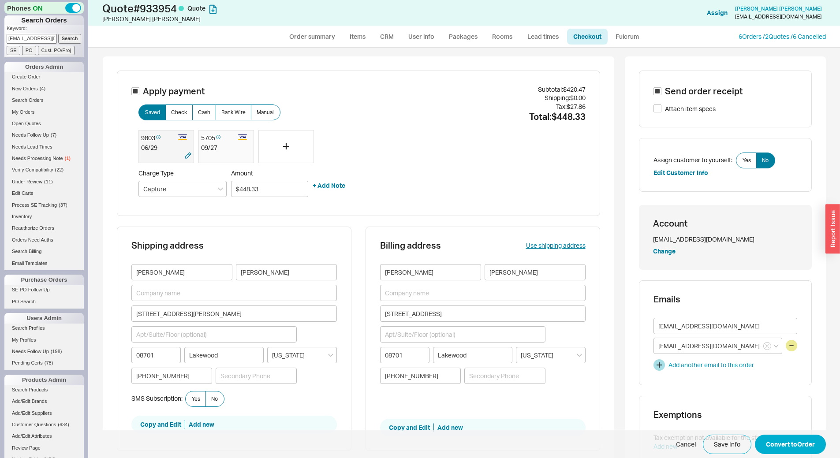
click at [145, 140] on div "9803" at bounding box center [157, 138] width 33 height 11
click at [211, 401] on span "No" at bounding box center [214, 399] width 7 height 7
click at [0, 0] on input "No" at bounding box center [0, 0] width 0 height 0
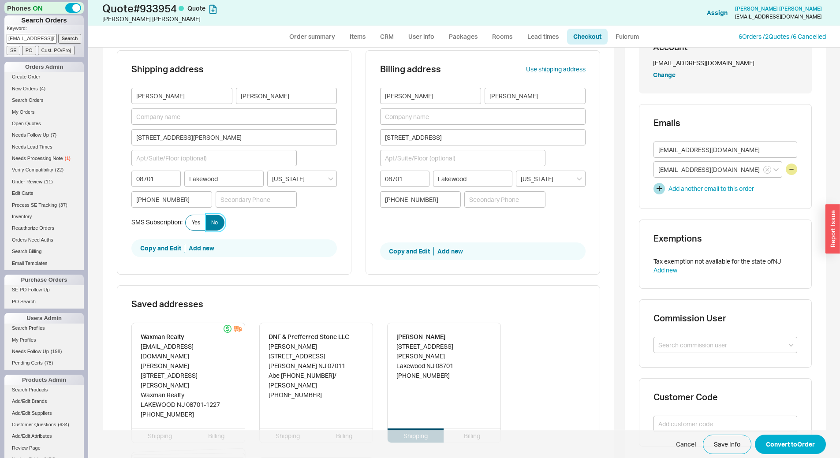
scroll to position [88, 0]
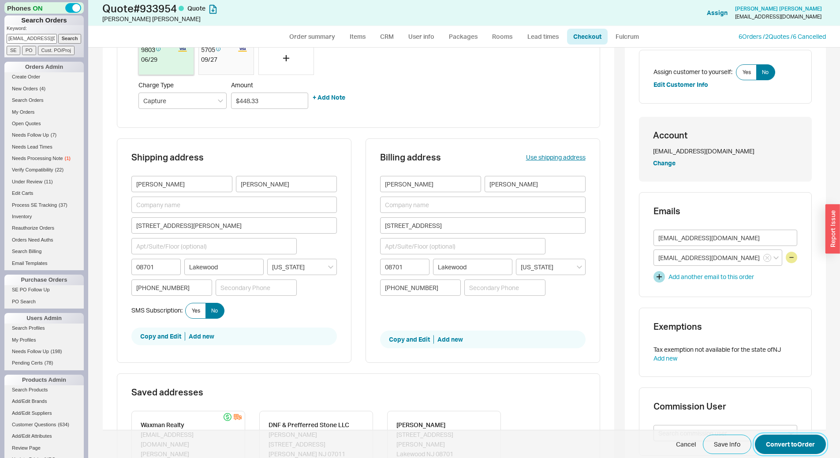
click at [772, 448] on button "Convert to Order" at bounding box center [790, 444] width 71 height 19
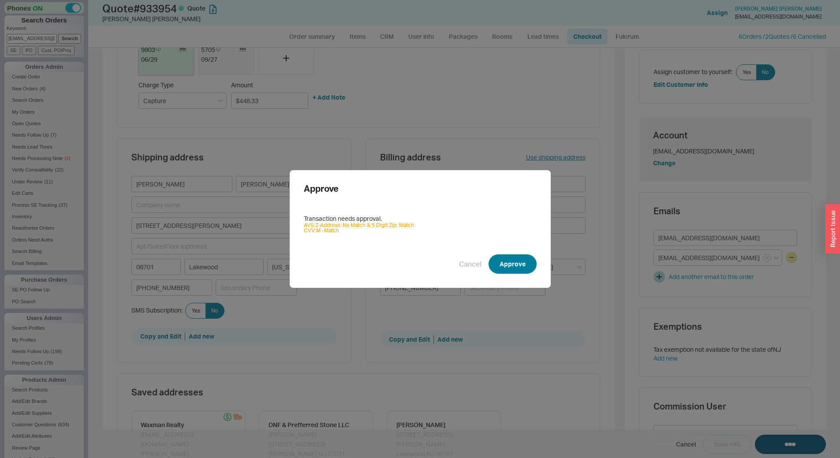
click at [504, 264] on button "Approve" at bounding box center [513, 264] width 48 height 19
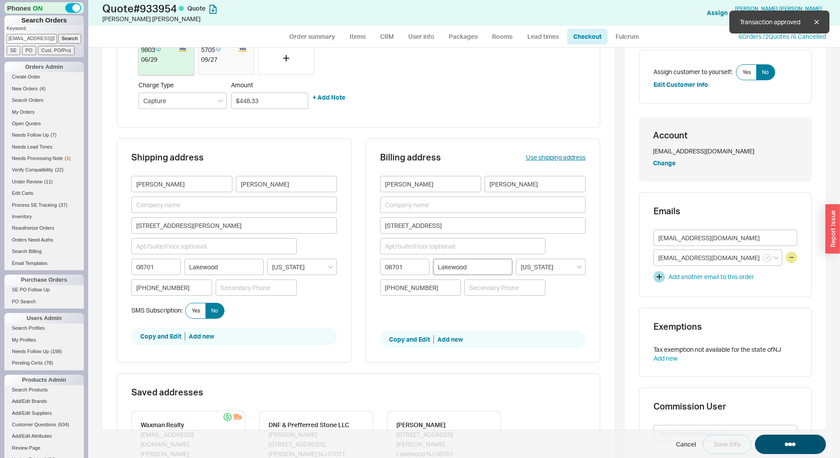
select select "*"
select select "LOW"
select select "3"
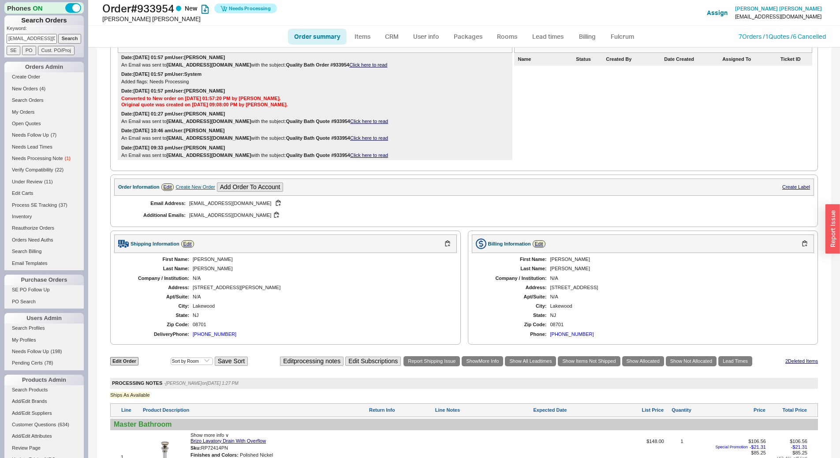
scroll to position [221, 0]
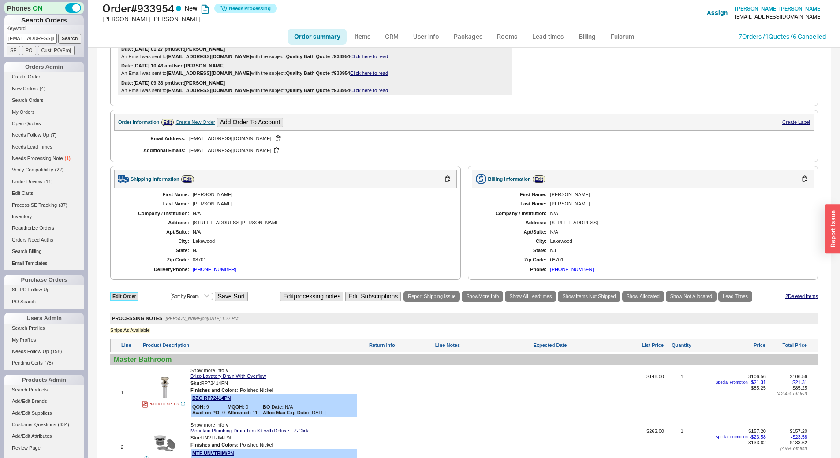
click at [126, 297] on link "Edit Order" at bounding box center [124, 296] width 28 height 8
select select "3"
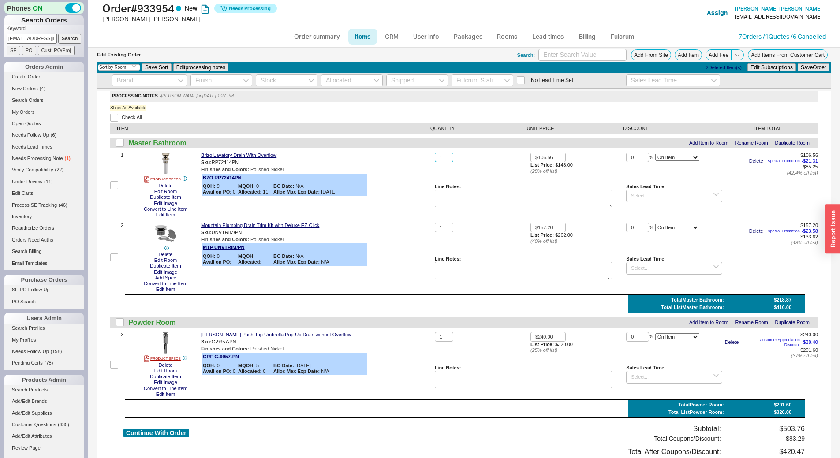
drag, startPoint x: 437, startPoint y: 155, endPoint x: 452, endPoint y: 159, distance: 15.6
click at [452, 159] on div "1" at bounding box center [483, 158] width 96 height 10
type input "2"
click at [800, 67] on button "Save Order" at bounding box center [814, 68] width 32 height 8
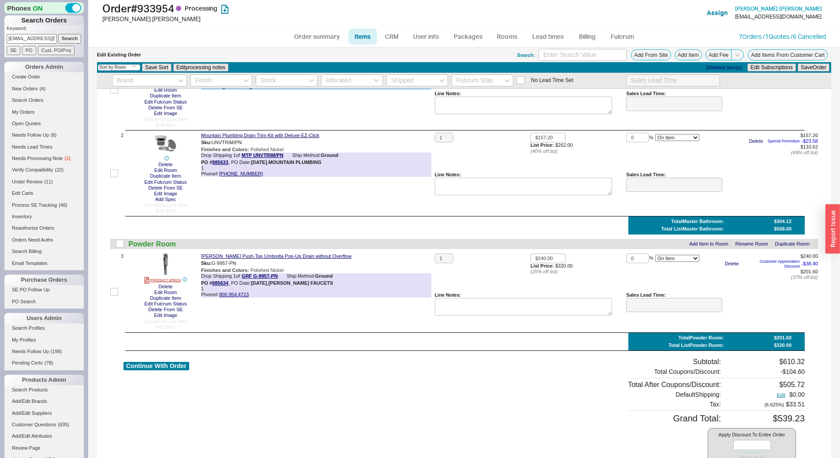
scroll to position [132, 0]
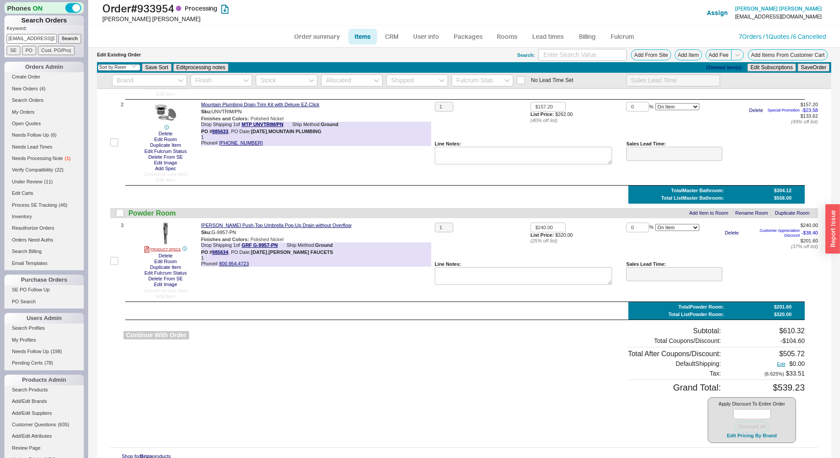
click at [159, 335] on button "Continue With Order" at bounding box center [157, 335] width 66 height 8
select select "*"
select select "LOW"
select select "3"
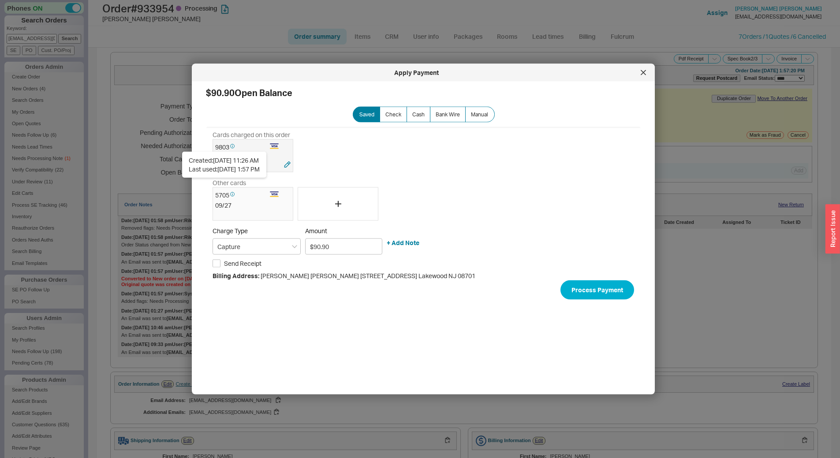
click at [234, 152] on div "Created: 11/20/2024 11:26 AM Last used: 08/18/2025 1:57 PM" at bounding box center [224, 165] width 84 height 26
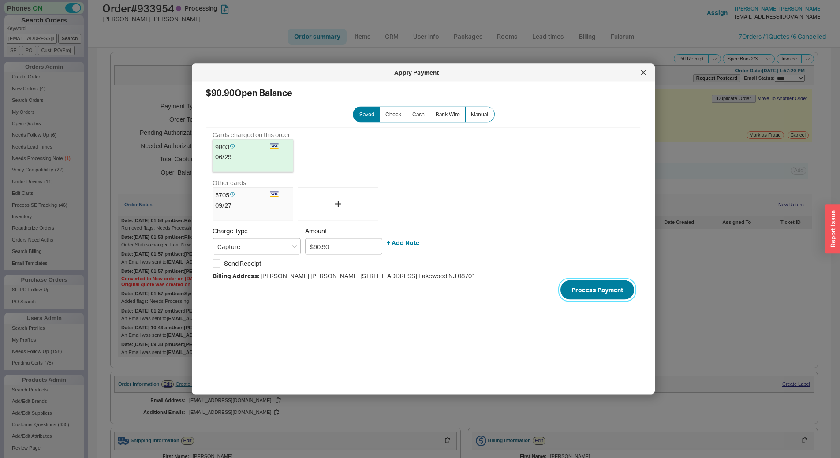
click at [573, 288] on button "Process Payment" at bounding box center [598, 289] width 74 height 19
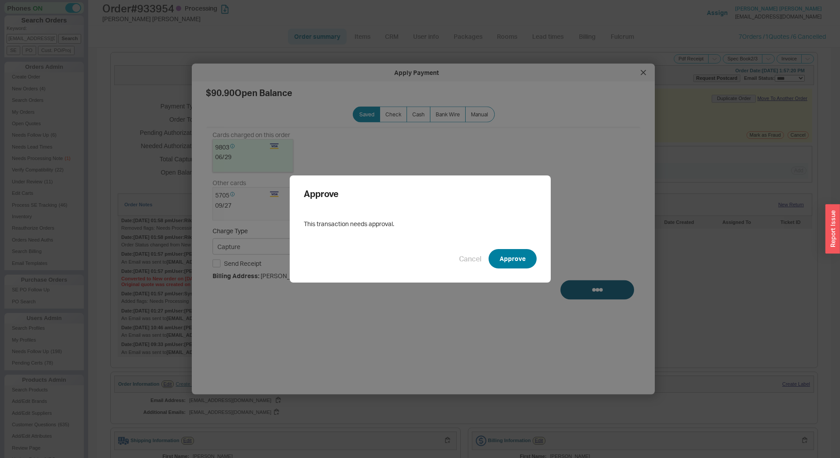
click at [515, 259] on button "Approve" at bounding box center [513, 258] width 48 height 19
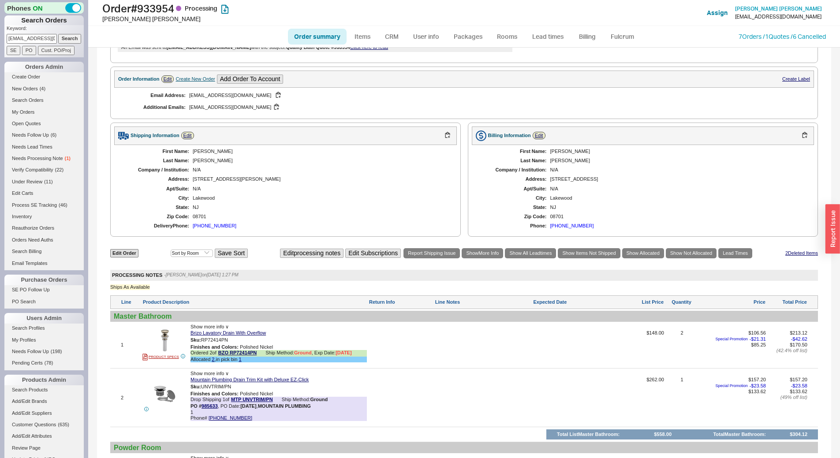
scroll to position [397, 0]
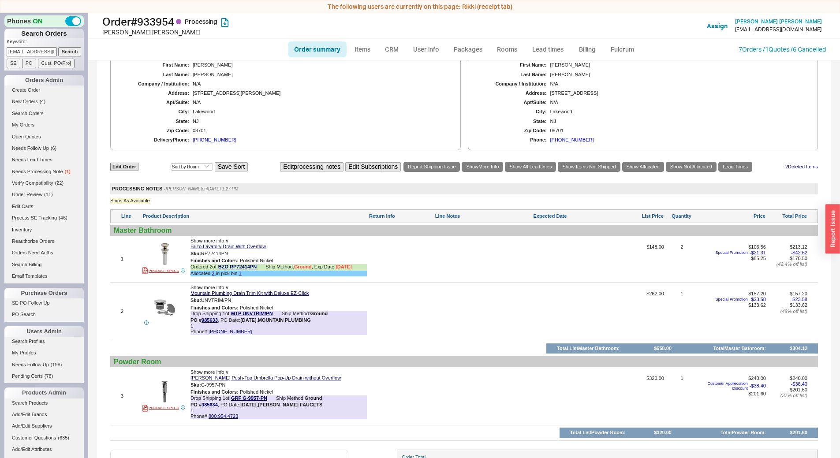
click at [320, 55] on link "Order summary" at bounding box center [317, 49] width 59 height 16
select select "*"
select select "LOW"
select select "3"
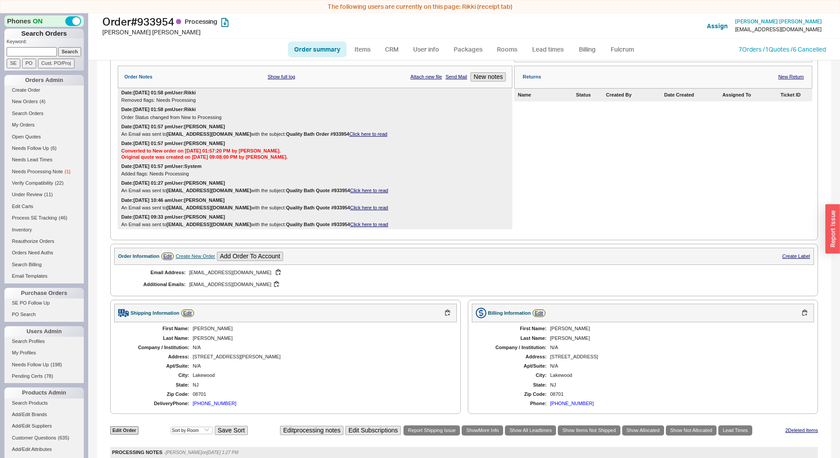
scroll to position [132, 0]
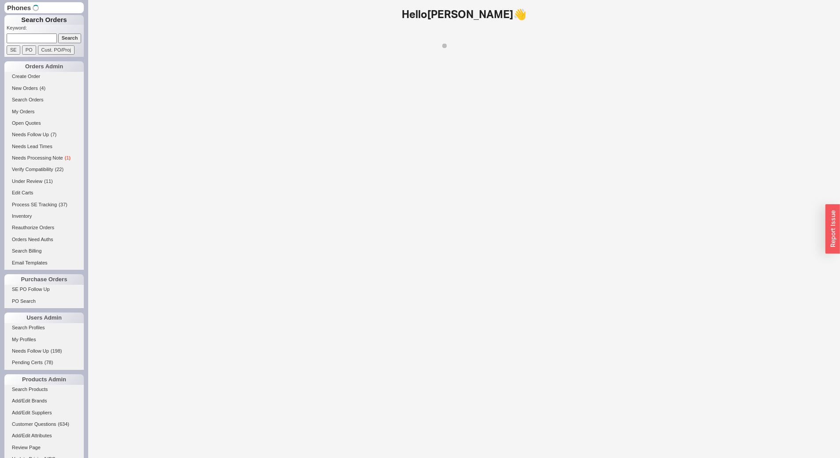
click at [30, 40] on input at bounding box center [32, 38] width 50 height 9
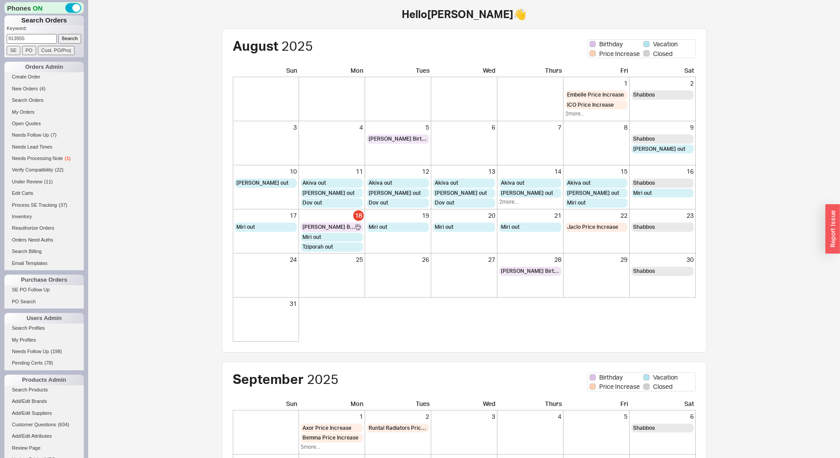
type input "913955"
click at [58, 34] on input "Search" at bounding box center [69, 38] width 23 height 9
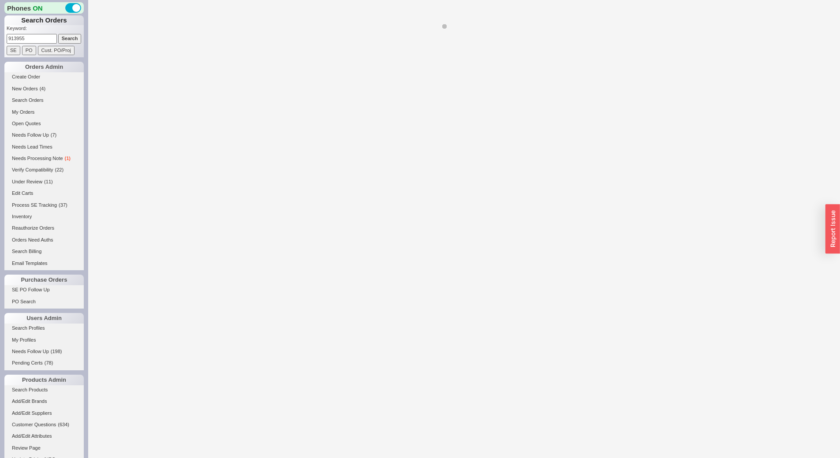
select select "LOW"
select select "3"
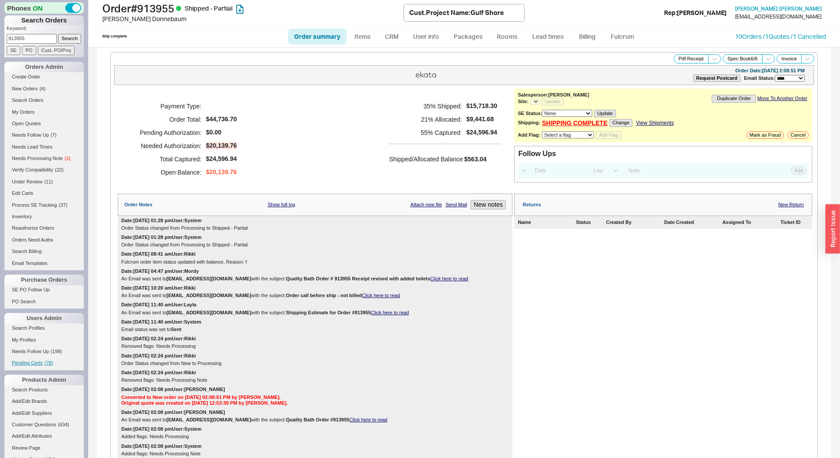
select select "*"
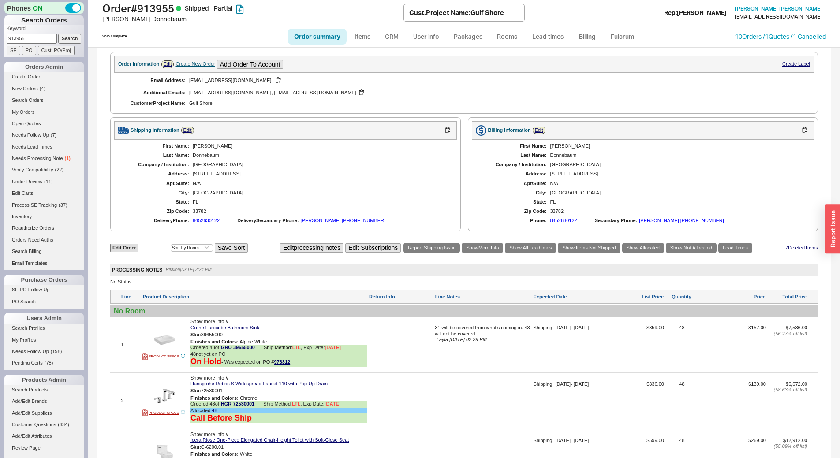
scroll to position [567, 0]
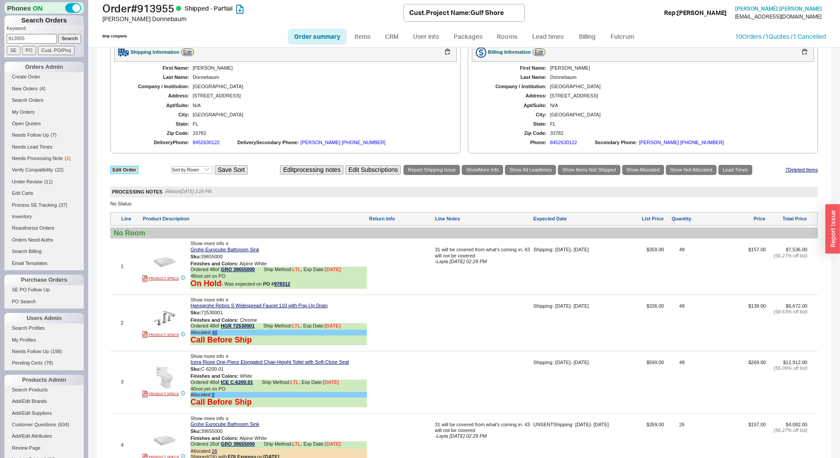
click at [117, 167] on link "Edit Order" at bounding box center [124, 170] width 28 height 8
select select "3"
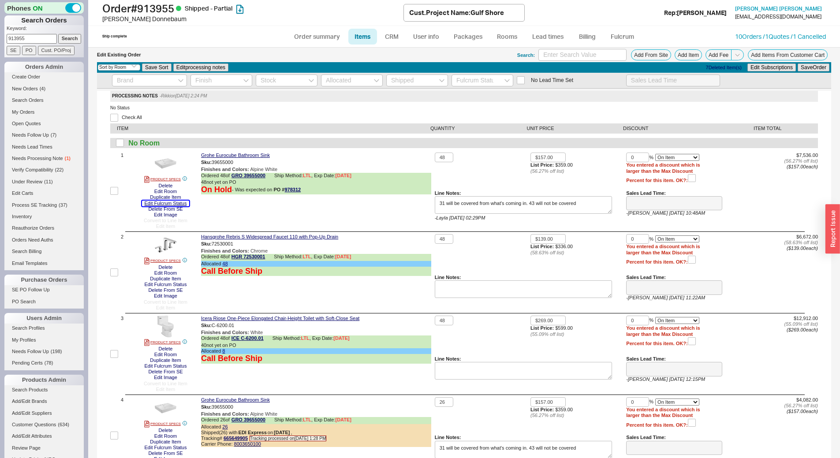
click at [178, 202] on button "Edit Fulcrum Status" at bounding box center [166, 204] width 48 height 6
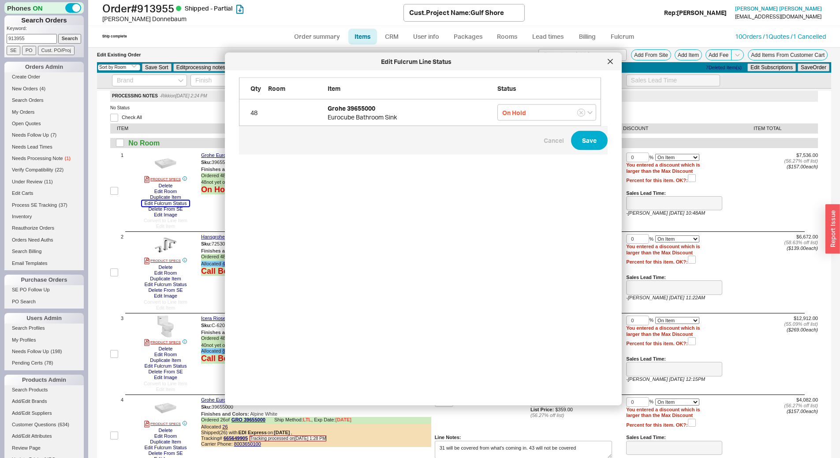
scroll to position [307, 370]
type input "3 Weeks"
type input "4 Weeks"
click at [544, 111] on input "On Hold" at bounding box center [547, 113] width 99 height 16
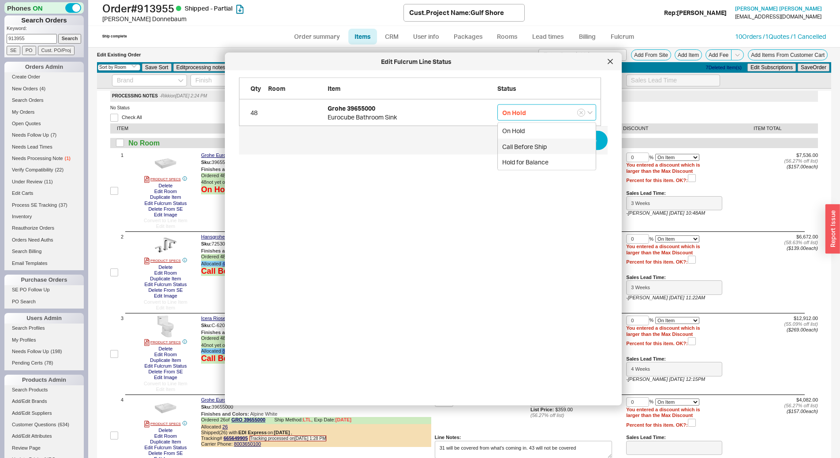
click at [528, 149] on div "Call Before Ship" at bounding box center [547, 147] width 98 height 16
type input "Call Before Ship"
click at [591, 148] on button "Save" at bounding box center [589, 140] width 37 height 19
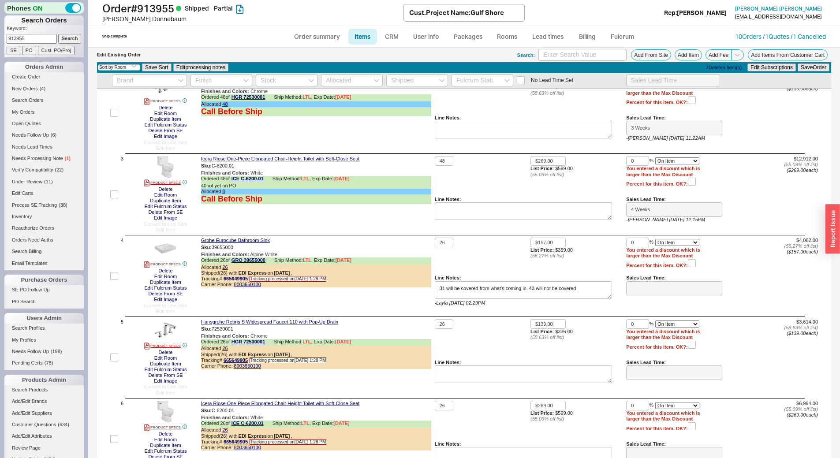
scroll to position [265, 0]
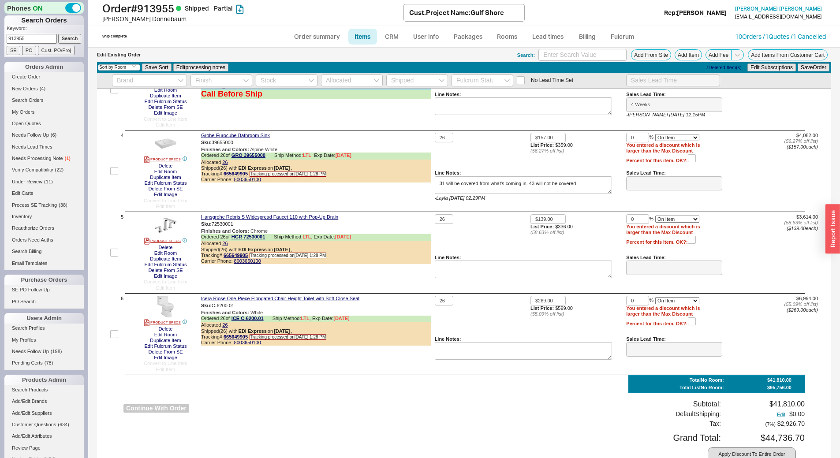
click at [154, 409] on button "Continue With Order" at bounding box center [157, 408] width 66 height 8
select select "*"
select select "LOW"
select select "3"
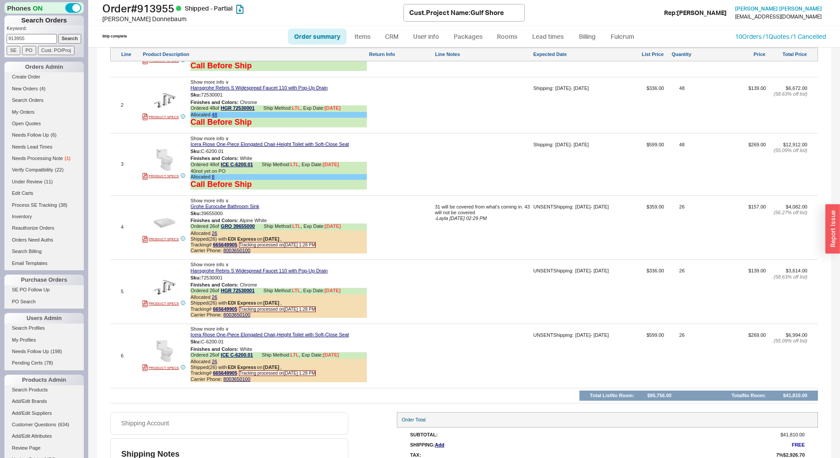
scroll to position [794, 0]
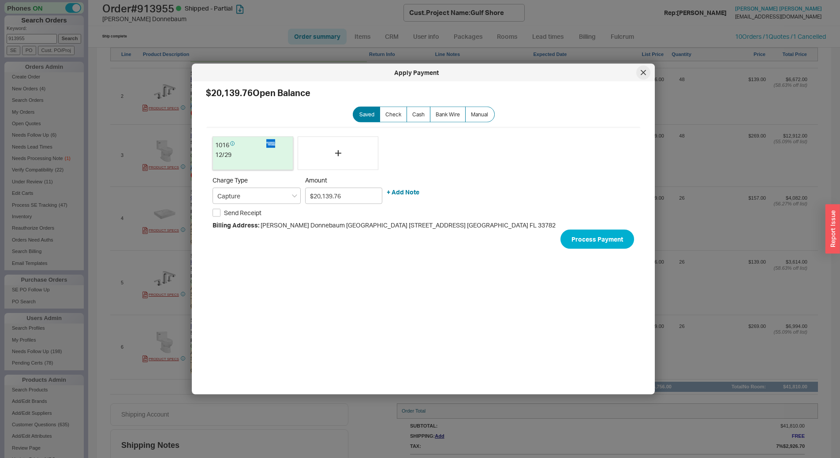
click at [643, 76] on div at bounding box center [643, 73] width 14 height 14
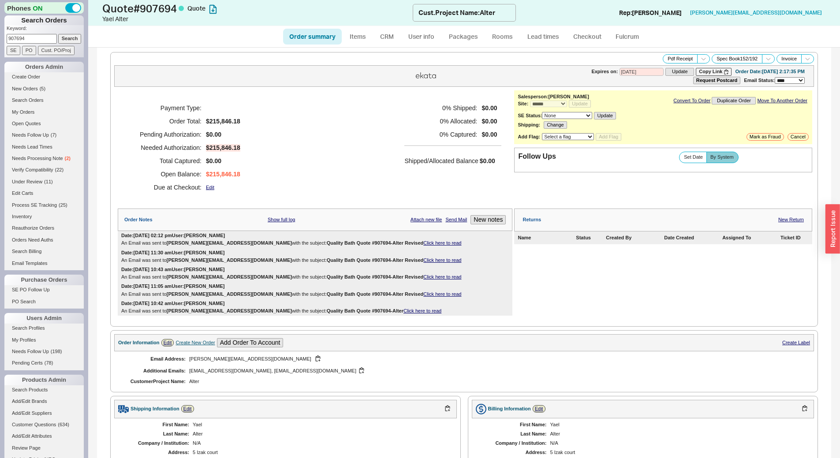
select select "*"
select select "3"
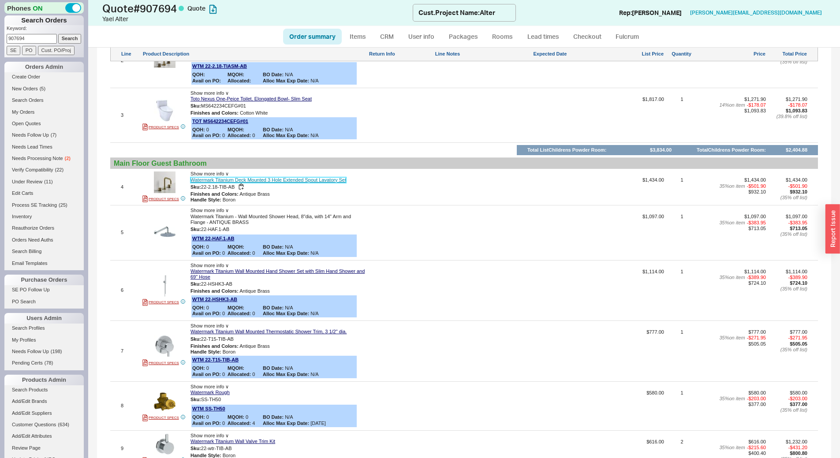
click at [228, 178] on link "Watermark Titanium Deck Mounted 3 Hole Extended Spout Lavatory Set" at bounding box center [269, 180] width 156 height 6
